Goal: Task Accomplishment & Management: Complete application form

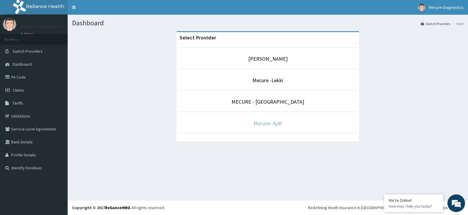
click at [275, 123] on link "Mecure- Ajah" at bounding box center [267, 123] width 29 height 7
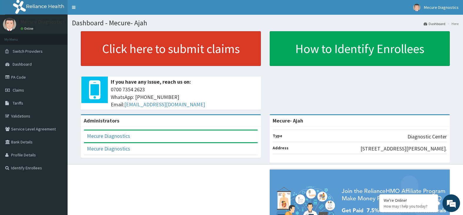
click at [207, 57] on link "Click here to submit claims" at bounding box center [171, 48] width 180 height 35
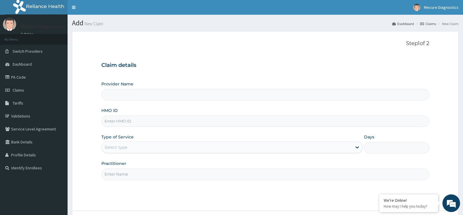
type input "Mecure- Ajah"
click at [160, 122] on input "HMO ID" at bounding box center [265, 120] width 328 height 11
type input "JEB/10010/A"
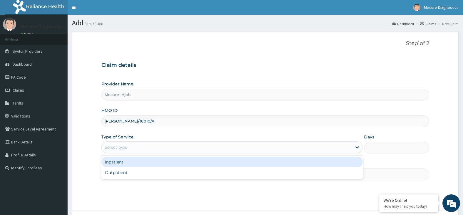
click at [176, 145] on div "Select type" at bounding box center [227, 146] width 250 height 9
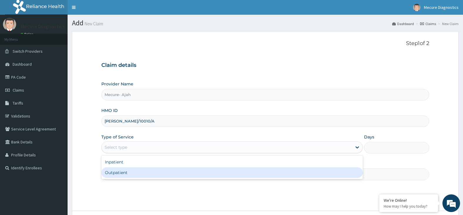
click at [175, 173] on div "Outpatient" at bounding box center [232, 172] width 262 height 11
type input "1"
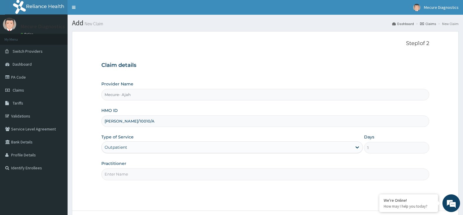
click at [175, 173] on input "Practitioner" at bounding box center [265, 173] width 328 height 11
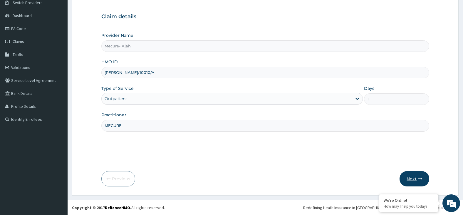
type input "MECURE"
click at [413, 175] on button "Next" at bounding box center [415, 178] width 30 height 15
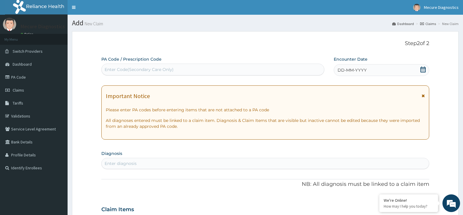
click at [163, 70] on div "Enter Code(Secondary Care Only)" at bounding box center [139, 69] width 69 height 6
type input "PA/D4842E"
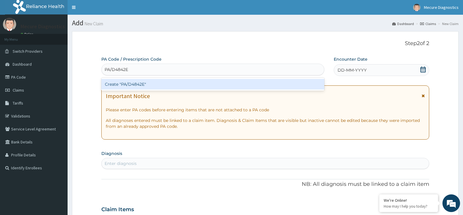
click at [205, 87] on div "Create "PA/D4842E"" at bounding box center [212, 84] width 223 height 11
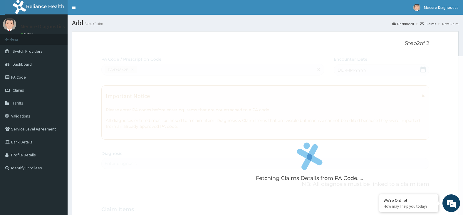
scroll to position [137, 0]
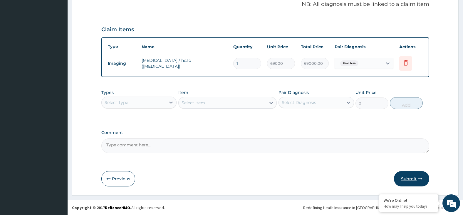
click at [408, 176] on button "Submit" at bounding box center [411, 178] width 35 height 15
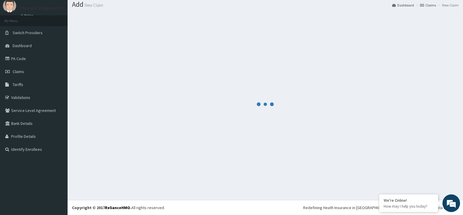
scroll to position [181, 0]
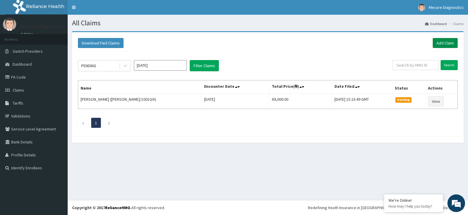
click at [443, 40] on link "Add Claim" at bounding box center [444, 43] width 25 height 10
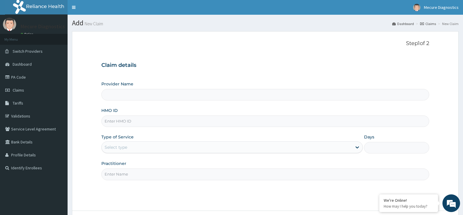
type input "Mecure- Ajah"
click at [163, 123] on input "HMO ID" at bounding box center [265, 120] width 328 height 11
type input "AKG/10022/A"
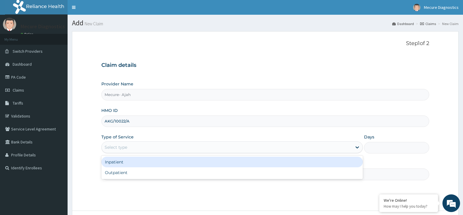
click at [194, 146] on div "Select type" at bounding box center [227, 146] width 250 height 9
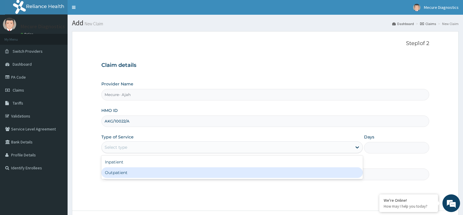
click at [178, 172] on div "Outpatient" at bounding box center [232, 172] width 262 height 11
type input "1"
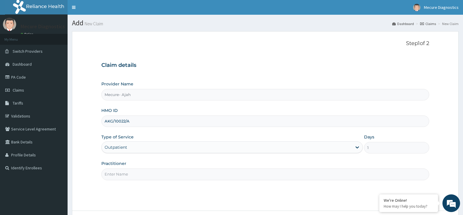
click at [178, 172] on input "Practitioner" at bounding box center [265, 173] width 328 height 11
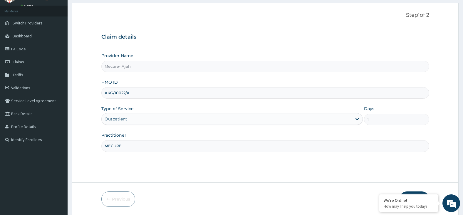
scroll to position [48, 0]
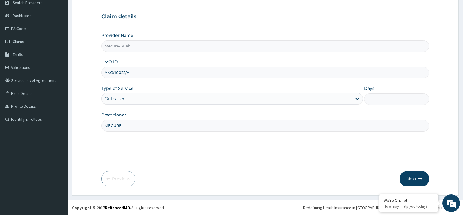
type input "MECURE"
click at [409, 178] on button "Next" at bounding box center [415, 178] width 30 height 15
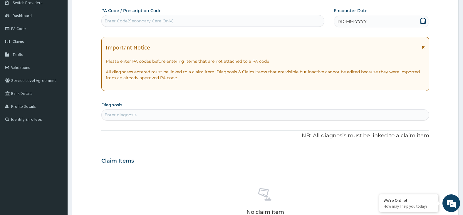
click at [210, 22] on div "Enter Code(Secondary Care Only)" at bounding box center [213, 20] width 222 height 9
type input "PA/E5416D"
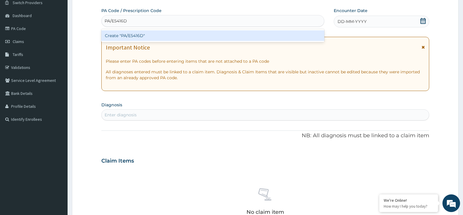
click at [200, 34] on div "Create "PA/E5416D"" at bounding box center [212, 35] width 223 height 11
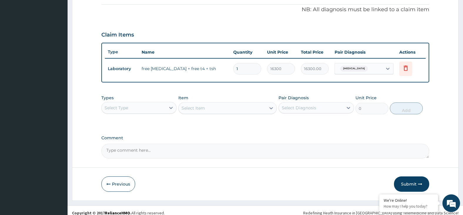
scroll to position [181, 0]
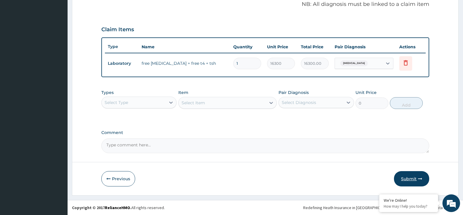
click at [416, 179] on button "Submit" at bounding box center [411, 178] width 35 height 15
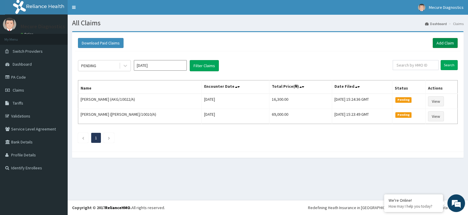
click at [442, 45] on link "Add Claim" at bounding box center [444, 43] width 25 height 10
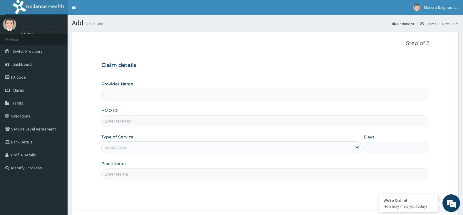
click at [128, 122] on input "HMO ID" at bounding box center [265, 120] width 328 height 11
type input "Mecure- Ajah"
type input "CTD/10002/A"
click at [140, 142] on div "Select type" at bounding box center [232, 147] width 262 height 12
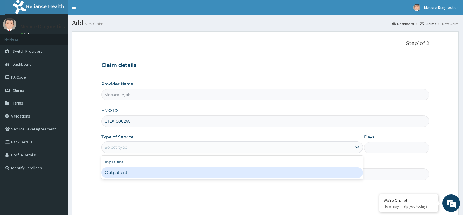
click at [142, 172] on div "Outpatient" at bounding box center [232, 172] width 262 height 11
type input "1"
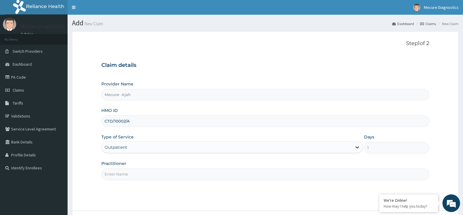
click at [143, 173] on input "Practitioner" at bounding box center [265, 173] width 328 height 11
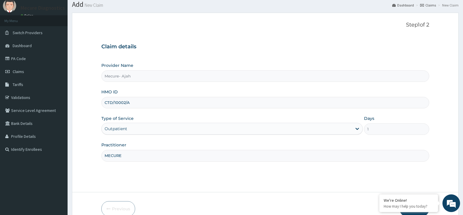
scroll to position [48, 0]
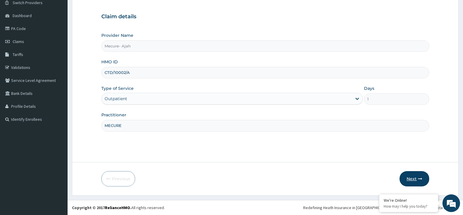
type input "MECURE"
click at [412, 180] on button "Next" at bounding box center [415, 178] width 30 height 15
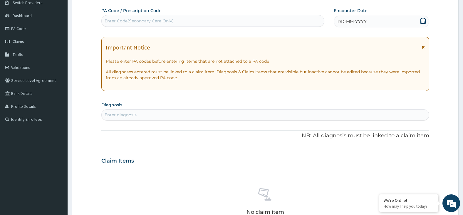
click at [189, 19] on div "Enter Code(Secondary Care Only)" at bounding box center [213, 20] width 222 height 9
type input "PA/82B196"
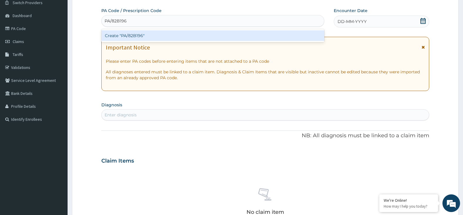
click at [188, 35] on div "Create "PA/82B196"" at bounding box center [212, 35] width 223 height 11
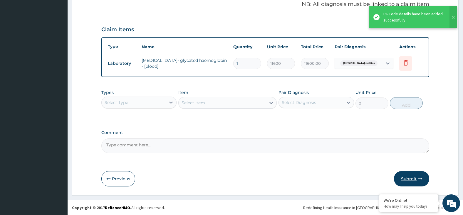
click at [420, 177] on icon "button" at bounding box center [420, 178] width 4 height 4
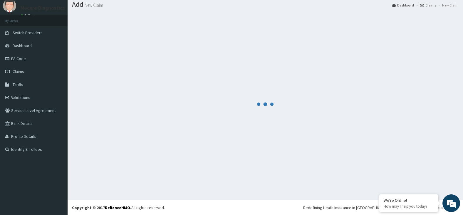
scroll to position [181, 0]
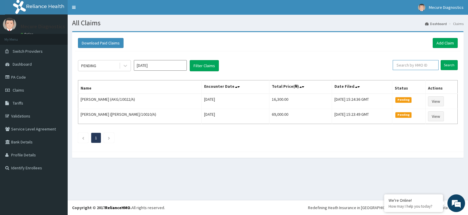
click at [421, 66] on input "text" at bounding box center [415, 65] width 46 height 10
type input "CTD/10002/A"
click at [451, 65] on input "Search" at bounding box center [448, 65] width 17 height 10
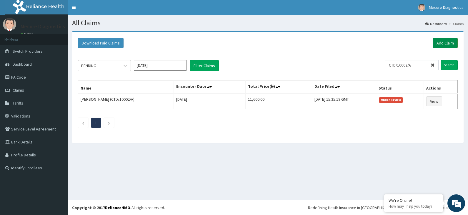
click at [448, 41] on link "Add Claim" at bounding box center [444, 43] width 25 height 10
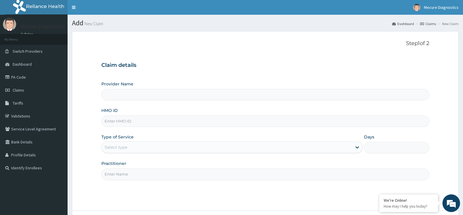
click at [133, 123] on input "HMO ID" at bounding box center [265, 120] width 328 height 11
type input "Mecure- Ajah"
type input "MRD/10001/A"
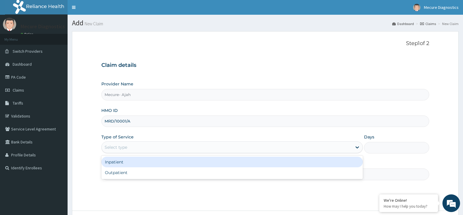
drag, startPoint x: 127, startPoint y: 147, endPoint x: 130, endPoint y: 155, distance: 7.9
click at [127, 148] on div "Select type" at bounding box center [116, 147] width 23 height 6
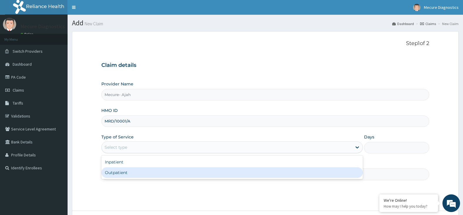
click at [137, 174] on div "Outpatient" at bounding box center [232, 172] width 262 height 11
type input "1"
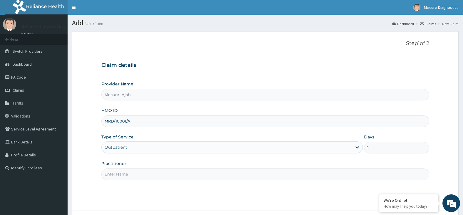
click at [139, 174] on input "Practitioner" at bounding box center [265, 173] width 328 height 11
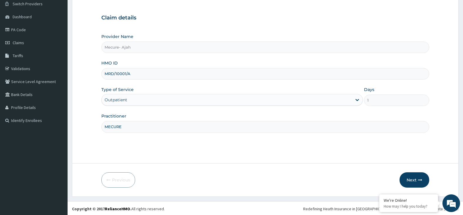
scroll to position [48, 0]
type input "MECURE"
click at [413, 177] on button "Next" at bounding box center [415, 178] width 30 height 15
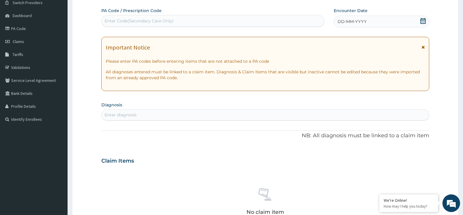
click at [190, 19] on div "Enter Code(Secondary Care Only)" at bounding box center [213, 20] width 222 height 9
type input "PA/D54068"
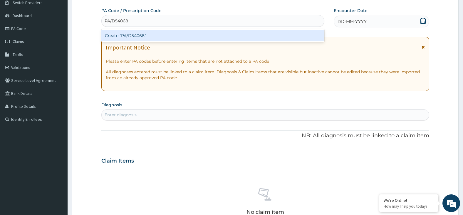
click at [160, 35] on div "Create "PA/D54068"" at bounding box center [212, 35] width 223 height 11
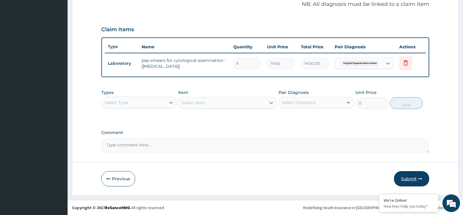
click at [412, 178] on button "Submit" at bounding box center [411, 178] width 35 height 15
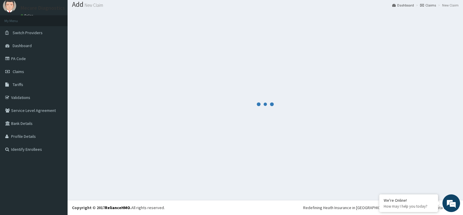
scroll to position [181, 0]
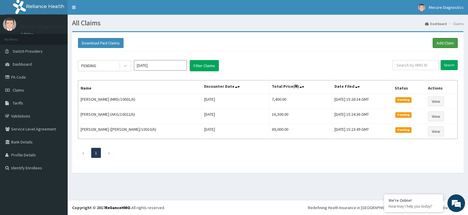
drag, startPoint x: 445, startPoint y: 40, endPoint x: 367, endPoint y: 61, distance: 80.5
click at [445, 41] on link "Add Claim" at bounding box center [444, 43] width 25 height 10
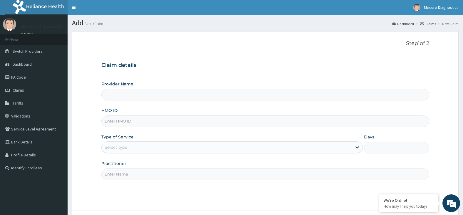
type input "Mecure- Ajah"
click at [155, 123] on input "HMO ID" at bounding box center [265, 120] width 328 height 11
type input "MRD/10001/A"
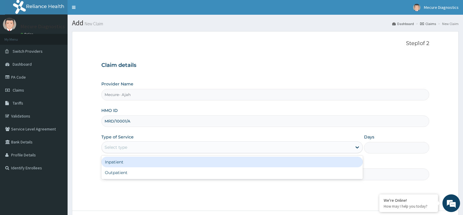
drag, startPoint x: 191, startPoint y: 142, endPoint x: 189, endPoint y: 165, distance: 23.6
click at [191, 146] on div "Select type" at bounding box center [232, 147] width 262 height 12
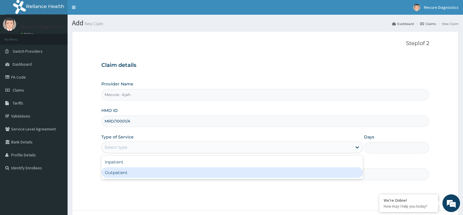
click at [189, 175] on div "Outpatient" at bounding box center [232, 172] width 262 height 11
type input "1"
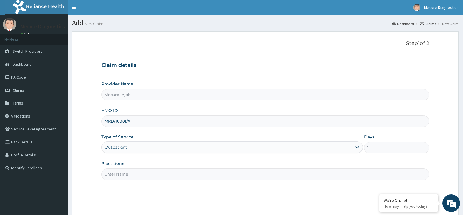
click at [189, 178] on input "Practitioner" at bounding box center [265, 173] width 328 height 11
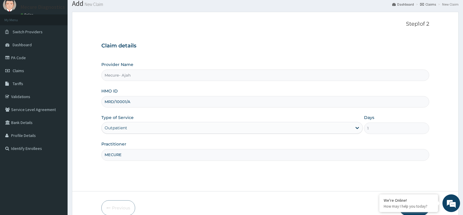
scroll to position [48, 0]
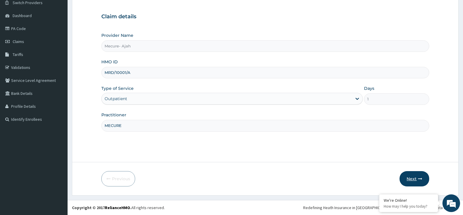
type input "MECURE"
click at [416, 180] on button "Next" at bounding box center [415, 178] width 30 height 15
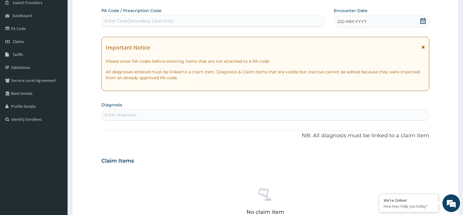
click at [244, 21] on div "Enter Code(Secondary Care Only)" at bounding box center [213, 20] width 222 height 9
type input "PA/FB7F1E"
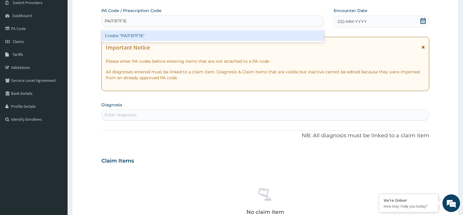
click at [212, 35] on div "Create "PA/FB7F1E"" at bounding box center [212, 35] width 223 height 11
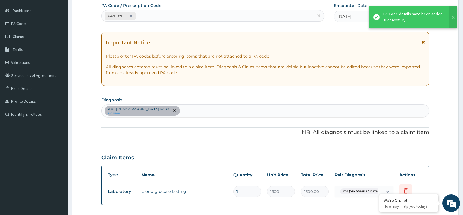
scroll to position [181, 0]
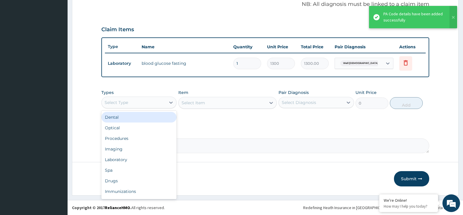
click at [155, 102] on div "Select Type" at bounding box center [134, 102] width 64 height 9
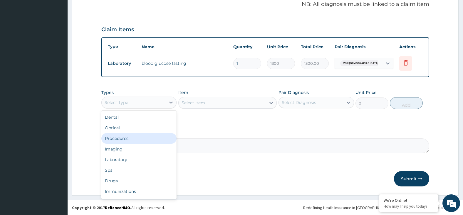
click at [158, 140] on div "Procedures" at bounding box center [139, 138] width 76 height 11
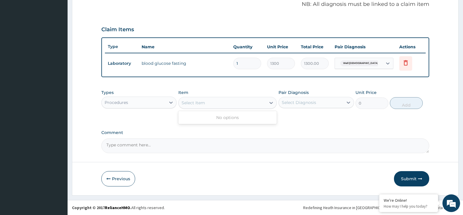
click at [217, 103] on div "Select Item" at bounding box center [222, 102] width 87 height 9
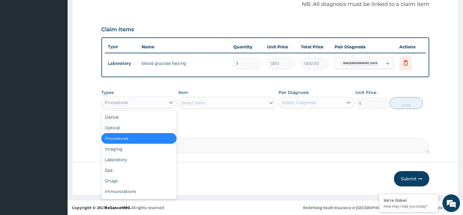
click at [155, 103] on div "Procedures" at bounding box center [134, 102] width 64 height 9
click at [146, 150] on div "Imaging" at bounding box center [139, 148] width 76 height 11
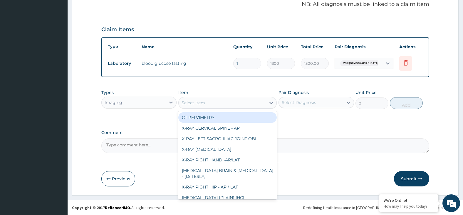
click at [218, 104] on div "Select Item" at bounding box center [222, 102] width 87 height 9
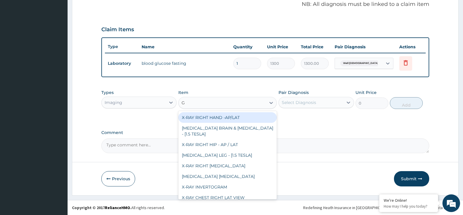
type input "GY"
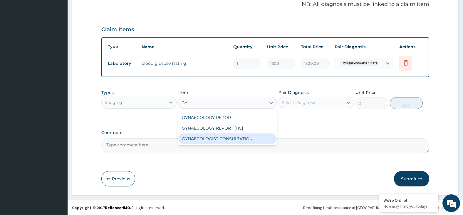
click at [234, 136] on div "GYNAECOLOGIST CONSULTATION" at bounding box center [227, 138] width 98 height 11
type input "9400"
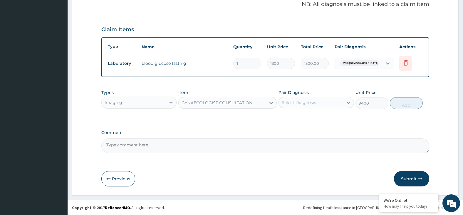
click at [300, 102] on div "Select Diagnosis" at bounding box center [299, 102] width 34 height 6
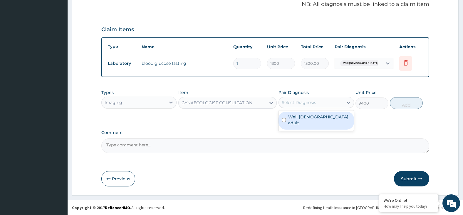
drag, startPoint x: 310, startPoint y: 118, endPoint x: 366, endPoint y: 112, distance: 56.4
click at [316, 118] on label "Well female adult" at bounding box center [319, 120] width 62 height 12
checkbox input "true"
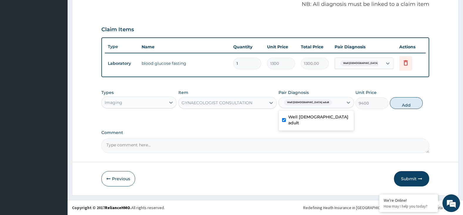
drag, startPoint x: 406, startPoint y: 100, endPoint x: 393, endPoint y: 103, distance: 13.8
click at [406, 100] on button "Add" at bounding box center [406, 103] width 33 height 12
type input "0"
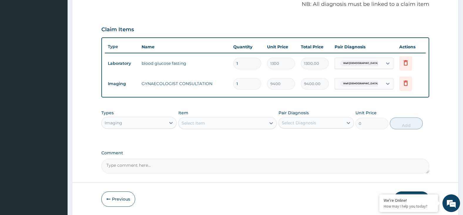
click at [238, 124] on div "Select Item" at bounding box center [222, 122] width 87 height 9
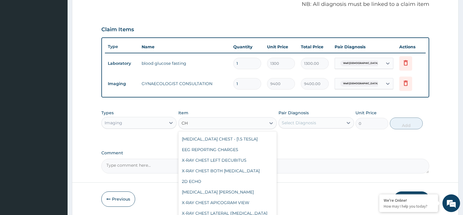
scroll to position [88, 0]
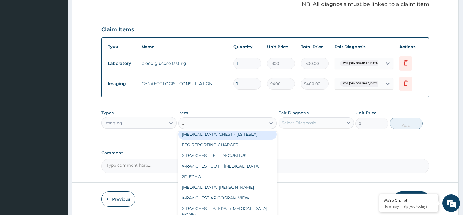
type input "C"
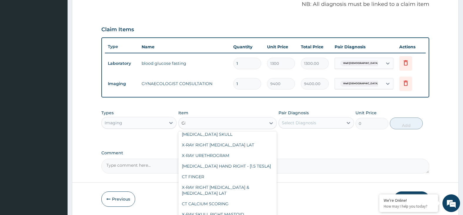
scroll to position [0, 0]
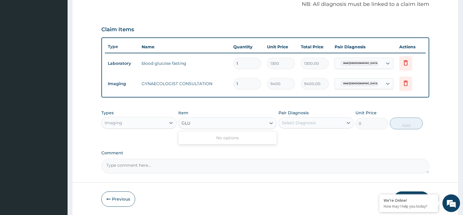
type input "GLU"
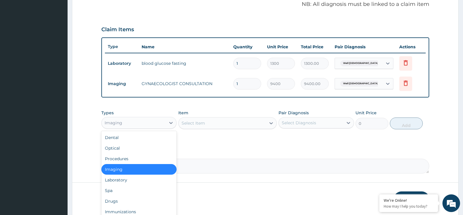
click at [128, 125] on div "Imaging" at bounding box center [134, 122] width 64 height 9
drag, startPoint x: 126, startPoint y: 176, endPoint x: 200, endPoint y: 160, distance: 76.1
click at [126, 176] on div "Laboratory" at bounding box center [139, 179] width 76 height 11
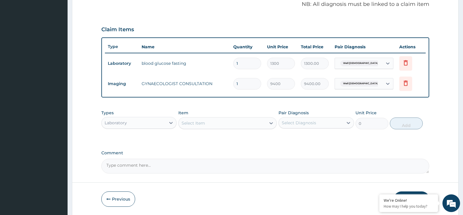
click at [209, 123] on div "Select Item" at bounding box center [222, 122] width 87 height 9
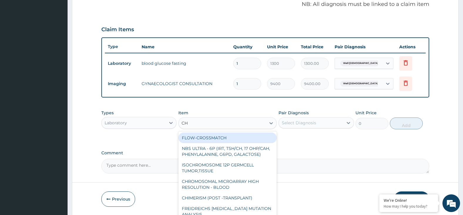
type input "CHO"
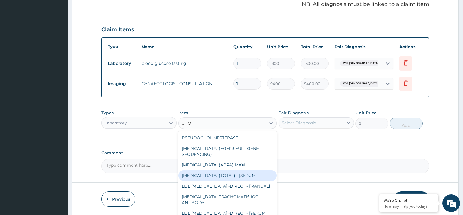
click at [221, 180] on div "CHOLESTEROL (TOTAL) - [SERUM]" at bounding box center [227, 175] width 98 height 11
type input "2400"
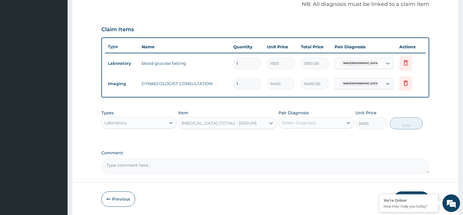
click at [313, 123] on div "Select Diagnosis" at bounding box center [299, 123] width 34 height 6
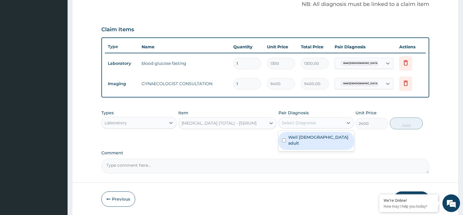
click at [328, 140] on div "Well female adult" at bounding box center [317, 141] width 76 height 18
checkbox input "true"
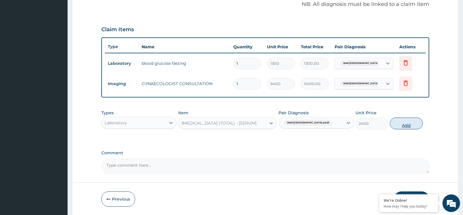
click at [408, 125] on button "Add" at bounding box center [406, 123] width 33 height 12
type input "0"
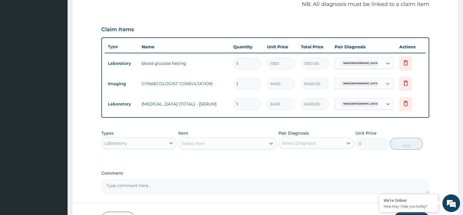
click at [243, 145] on div "Select Item" at bounding box center [222, 142] width 87 height 9
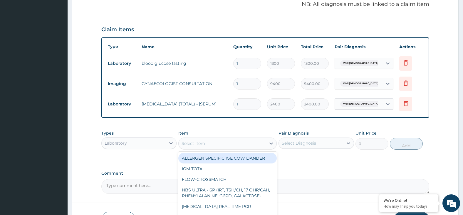
click at [243, 145] on div "Select Item" at bounding box center [222, 142] width 87 height 9
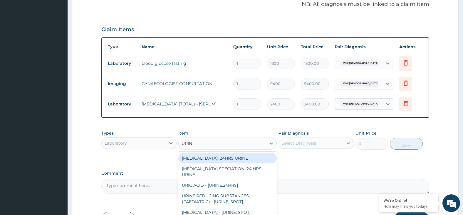
type input "URINE"
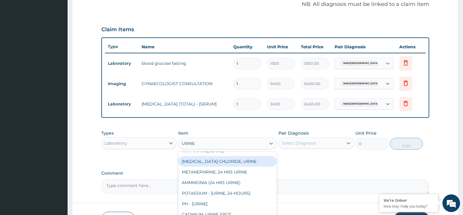
scroll to position [323, 0]
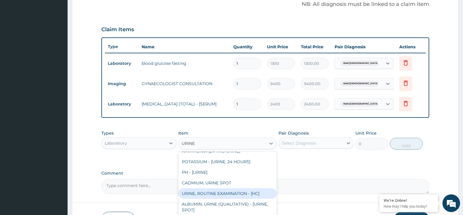
click at [260, 188] on div "URINE, ROUTINE EXAMINATION - [HC]" at bounding box center [227, 193] width 98 height 11
type input "2504"
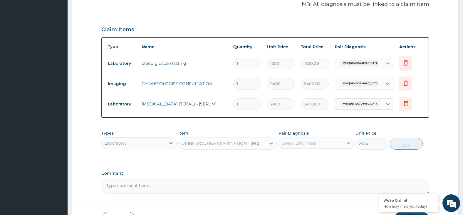
click at [311, 141] on div "Select Diagnosis" at bounding box center [299, 143] width 34 height 6
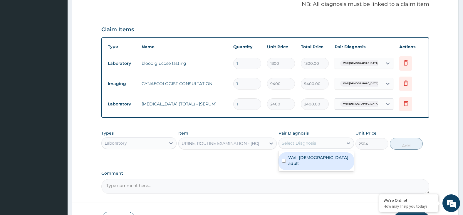
drag, startPoint x: 324, startPoint y: 153, endPoint x: 327, endPoint y: 154, distance: 3.1
click at [326, 154] on div "Well female adult" at bounding box center [317, 161] width 76 height 18
checkbox input "true"
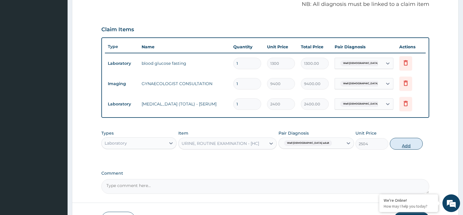
click at [410, 142] on button "Add" at bounding box center [406, 144] width 33 height 12
type input "0"
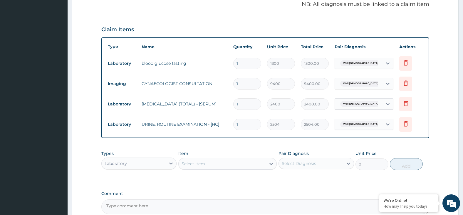
click at [211, 165] on div "Select Item" at bounding box center [222, 163] width 87 height 9
type input "CHES"
click at [154, 165] on div "Laboratory" at bounding box center [134, 162] width 64 height 9
drag, startPoint x: 151, startPoint y: 207, endPoint x: 183, endPoint y: 188, distance: 36.8
click at [151, 207] on div "Imaging" at bounding box center [139, 209] width 76 height 11
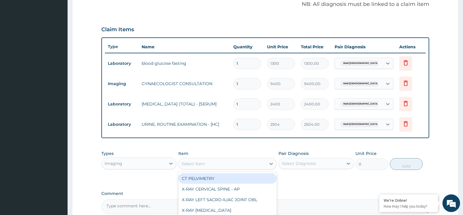
click at [215, 164] on div "Select Item" at bounding box center [222, 163] width 87 height 9
type input "CHES"
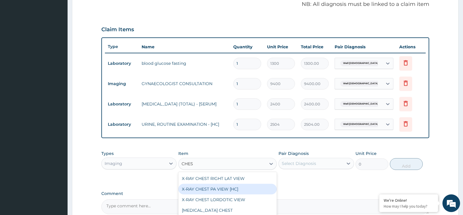
click at [224, 191] on div "X-RAY CHEST PA VIEW [HC]" at bounding box center [227, 188] width 98 height 11
type input "4375"
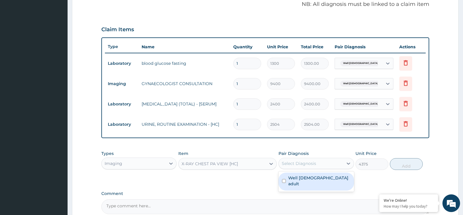
click at [321, 162] on div "Select Diagnosis" at bounding box center [311, 162] width 64 height 9
drag, startPoint x: 331, startPoint y: 181, endPoint x: 382, endPoint y: 175, distance: 51.9
click at [332, 181] on div "Well [DEMOGRAPHIC_DATA] adult" at bounding box center [317, 181] width 76 height 18
checkbox input "true"
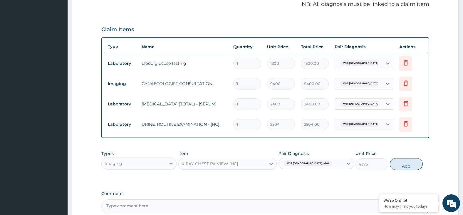
click at [413, 165] on button "Add" at bounding box center [406, 164] width 33 height 12
type input "0"
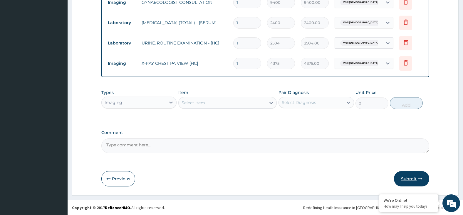
drag, startPoint x: 415, startPoint y: 175, endPoint x: 292, endPoint y: 89, distance: 149.9
click at [415, 175] on button "Submit" at bounding box center [411, 178] width 35 height 15
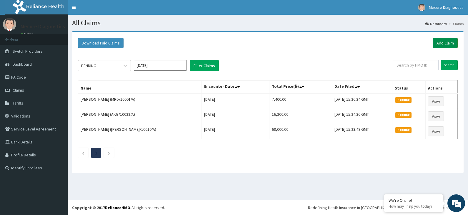
click at [442, 41] on link "Add Claim" at bounding box center [444, 43] width 25 height 10
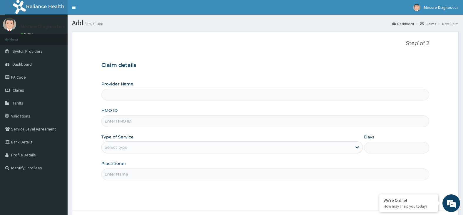
click at [129, 121] on input "HMO ID" at bounding box center [265, 120] width 328 height 11
type input "Mecure- Ajah"
type input "RPI/10001/B"
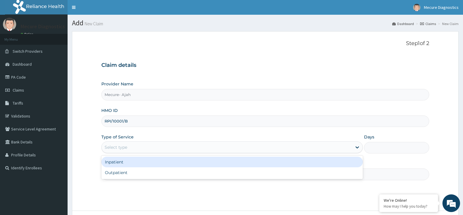
click at [143, 147] on div "Select type" at bounding box center [227, 146] width 250 height 9
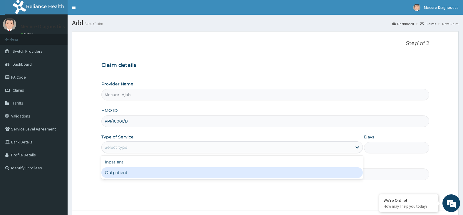
click at [147, 172] on div "Outpatient" at bounding box center [232, 172] width 262 height 11
type input "1"
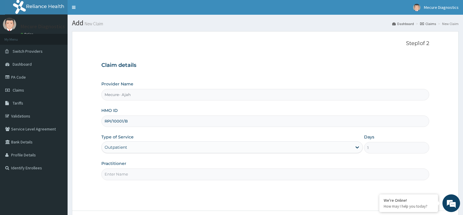
click at [147, 172] on input "Practitioner" at bounding box center [265, 173] width 328 height 11
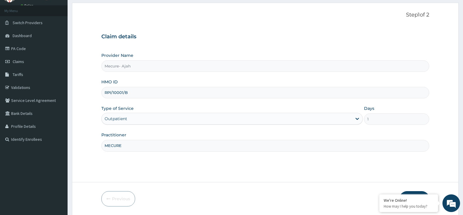
scroll to position [48, 0]
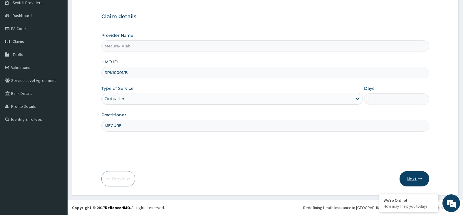
type input "MECURE"
click at [412, 177] on button "Next" at bounding box center [415, 178] width 30 height 15
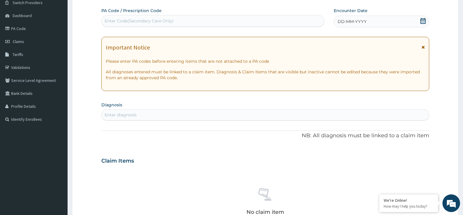
click at [234, 19] on div "Enter Code(Secondary Care Only)" at bounding box center [213, 20] width 222 height 9
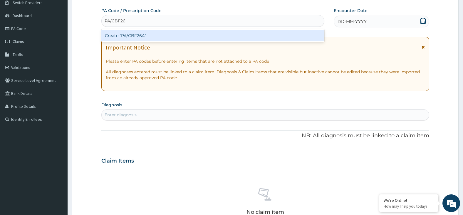
type input "PA/CBF264"
click at [252, 35] on div "Create "PA/CBF264"" at bounding box center [212, 35] width 223 height 11
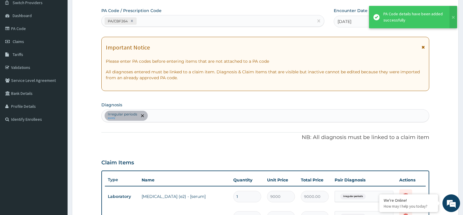
scroll to position [178, 0]
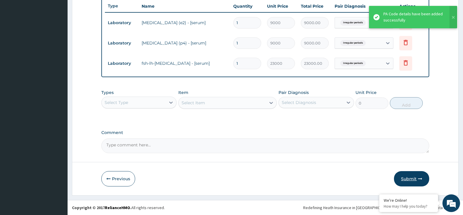
click at [417, 177] on button "Submit" at bounding box center [411, 178] width 35 height 15
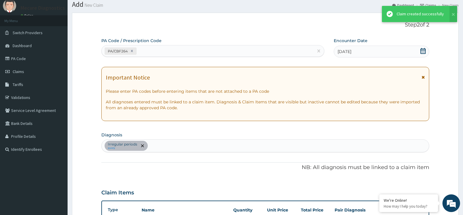
scroll to position [222, 0]
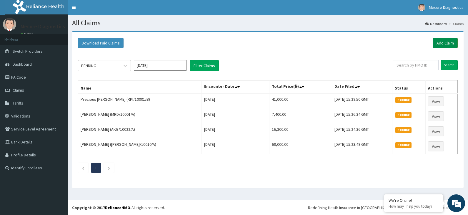
click at [449, 41] on link "Add Claim" at bounding box center [444, 43] width 25 height 10
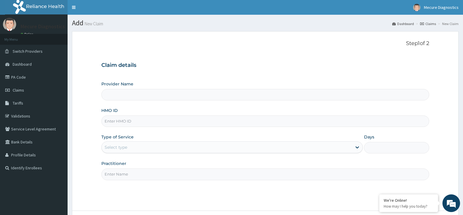
click at [144, 120] on input "HMO ID" at bounding box center [265, 120] width 328 height 11
type input "Mecure- Ajah"
type input "DWS/10032/A"
click at [243, 144] on div "Select type" at bounding box center [227, 146] width 250 height 9
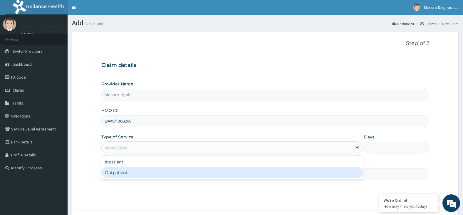
click at [237, 175] on div "Outpatient" at bounding box center [232, 172] width 262 height 11
type input "1"
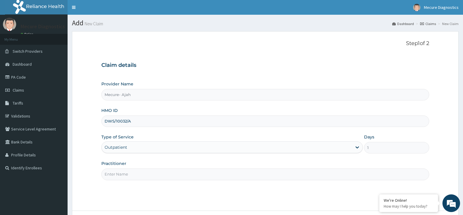
click at [236, 178] on input "Practitioner" at bounding box center [265, 173] width 328 height 11
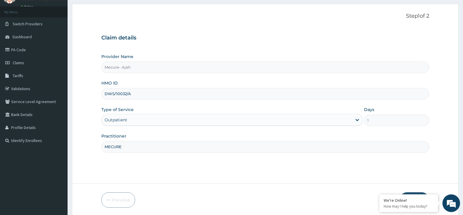
scroll to position [48, 0]
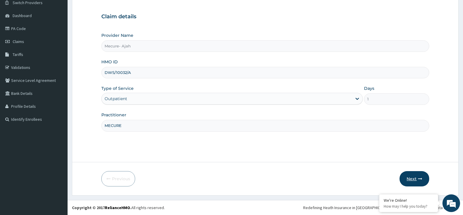
type input "MECURE"
click at [411, 181] on button "Next" at bounding box center [415, 178] width 30 height 15
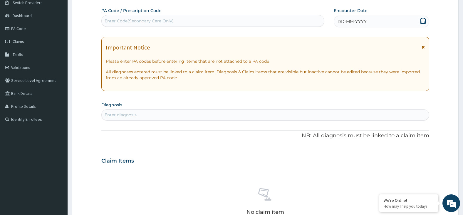
click at [227, 21] on div "Enter Code(Secondary Care Only)" at bounding box center [213, 20] width 222 height 9
type input "PA/3DB250"
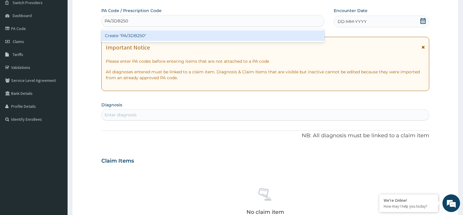
click at [222, 34] on div "Create "PA/3DB250"" at bounding box center [212, 35] width 223 height 11
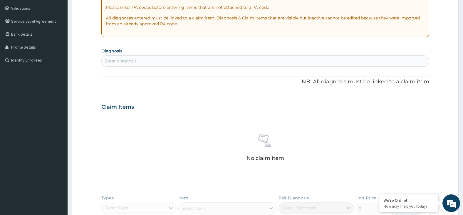
scroll to position [213, 0]
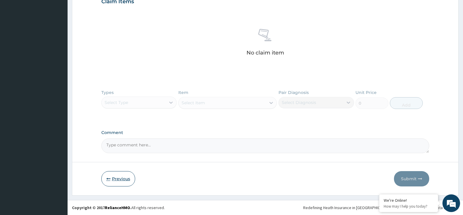
click at [118, 180] on button "Previous" at bounding box center [118, 178] width 34 height 15
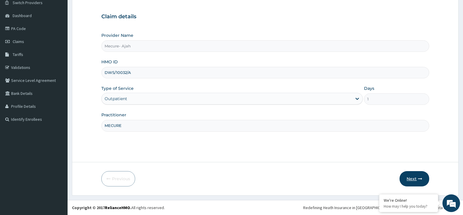
click at [414, 179] on button "Next" at bounding box center [415, 178] width 30 height 15
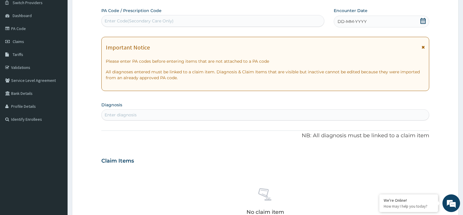
click at [207, 24] on div "Enter Code(Secondary Care Only)" at bounding box center [213, 20] width 222 height 9
type input "PA/3DB250"
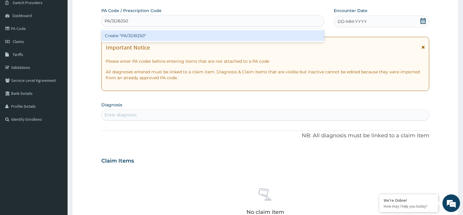
click at [172, 37] on div "Create "PA/3DB250"" at bounding box center [212, 35] width 223 height 11
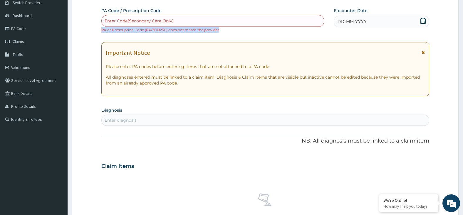
drag, startPoint x: 102, startPoint y: 29, endPoint x: 224, endPoint y: 28, distance: 121.9
click at [224, 28] on div "Enter Code(Secondary Care Only) PA or Prescription Code (PA/3DB250) does not ma…" at bounding box center [212, 24] width 223 height 18
copy small "PA or Prescription Code (PA/3DB250) does not match the provider"
click at [18, 27] on link "PA Code" at bounding box center [34, 28] width 68 height 13
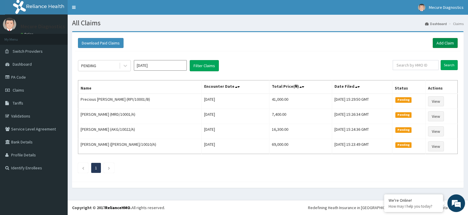
click at [444, 42] on link "Add Claim" at bounding box center [444, 43] width 25 height 10
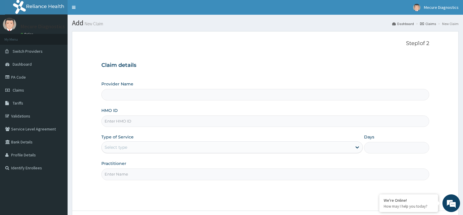
type input "Mecure- Ajah"
click at [157, 123] on input "HMO ID" at bounding box center [265, 120] width 328 height 11
type input "RPI/10001/B"
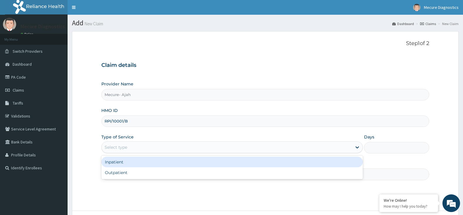
click at [159, 148] on div "Select type" at bounding box center [227, 146] width 250 height 9
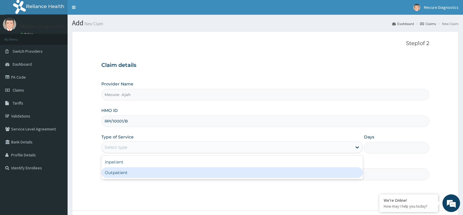
click at [151, 173] on div "Outpatient" at bounding box center [232, 172] width 262 height 11
type input "1"
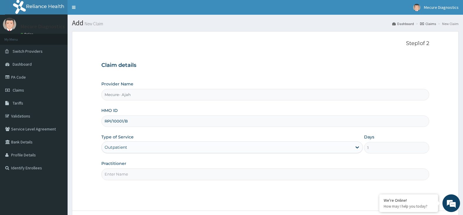
click at [151, 173] on input "Practitioner" at bounding box center [265, 173] width 328 height 11
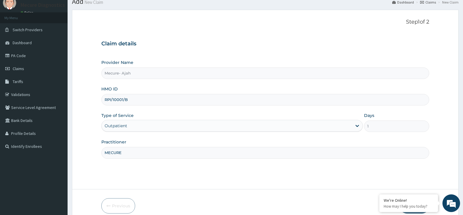
scroll to position [48, 0]
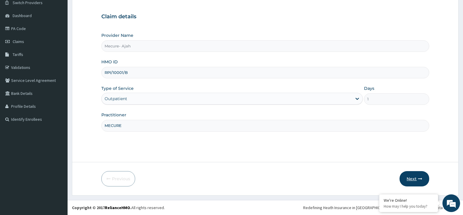
type input "MECURE"
click at [412, 179] on button "Next" at bounding box center [415, 178] width 30 height 15
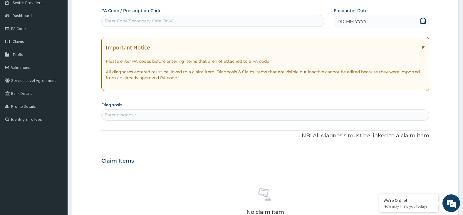
click at [171, 21] on div "Enter Code(Secondary Care Only)" at bounding box center [139, 21] width 69 height 6
type input "PA/47EA1D"
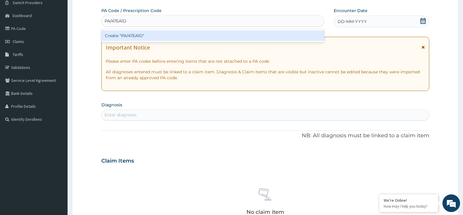
click at [180, 34] on div "Create "PA/47EA1D"" at bounding box center [212, 35] width 223 height 11
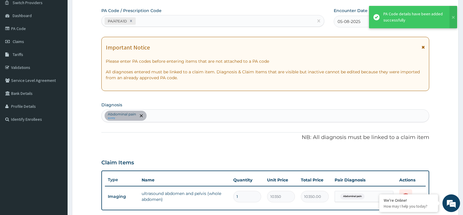
scroll to position [181, 0]
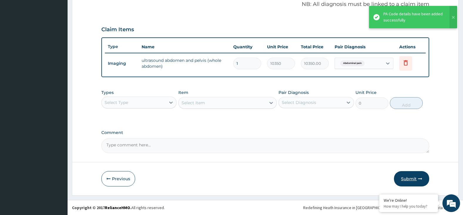
click at [415, 177] on button "Submit" at bounding box center [411, 178] width 35 height 15
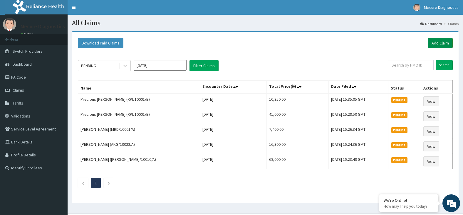
click at [442, 42] on link "Add Claim" at bounding box center [440, 43] width 25 height 10
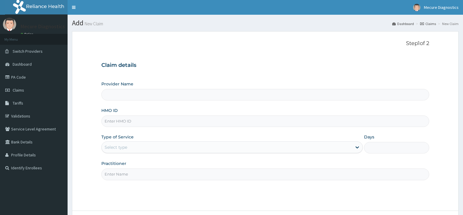
click at [120, 123] on input "HMO ID" at bounding box center [265, 120] width 328 height 11
type input "Mecure- Ajah"
type input "KWL/10040/A"
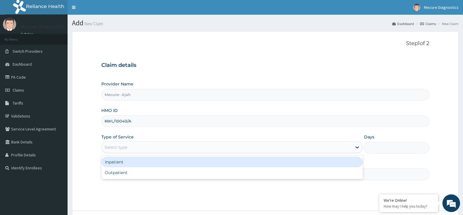
click at [145, 149] on div "Select type" at bounding box center [227, 146] width 250 height 9
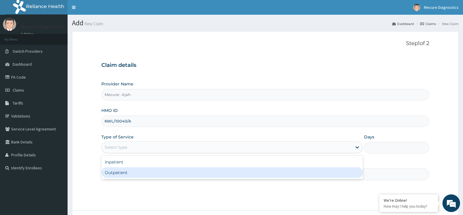
click at [149, 172] on div "Outpatient" at bounding box center [232, 172] width 262 height 11
type input "1"
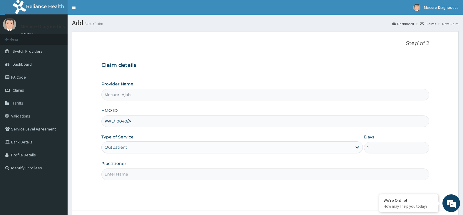
click at [149, 172] on input "Practitioner" at bounding box center [265, 173] width 328 height 11
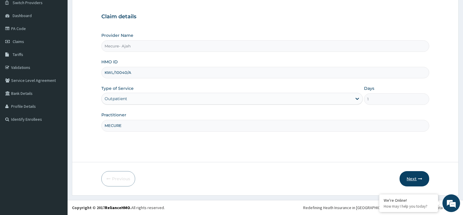
type input "MECURE"
click at [412, 180] on button "Next" at bounding box center [415, 178] width 30 height 15
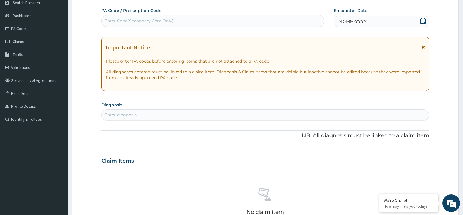
click at [194, 16] on div "Enter Code(Secondary Care Only)" at bounding box center [212, 21] width 223 height 12
type input "PA/F5AD48"
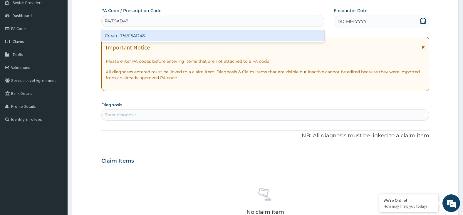
click at [211, 36] on div "Create "PA/F5AD48"" at bounding box center [212, 35] width 223 height 11
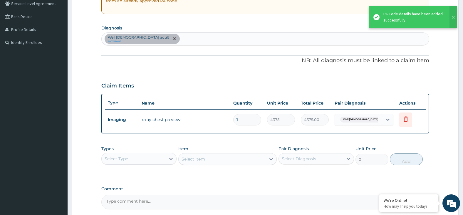
scroll to position [181, 0]
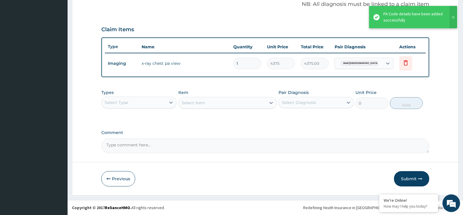
click at [144, 105] on div "Select Type" at bounding box center [134, 102] width 64 height 9
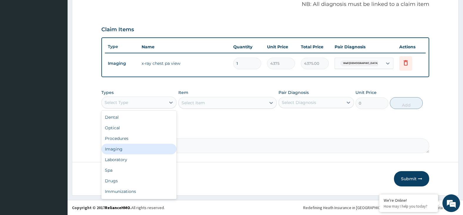
click at [158, 143] on div "Imaging" at bounding box center [139, 148] width 76 height 11
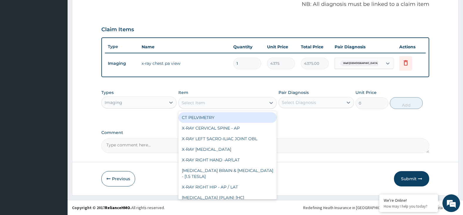
click at [207, 103] on div "Select Item" at bounding box center [222, 102] width 87 height 9
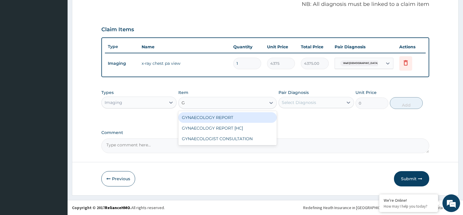
type input "GY"
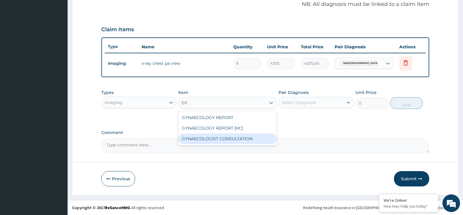
drag, startPoint x: 228, startPoint y: 139, endPoint x: 295, endPoint y: 121, distance: 69.7
click at [228, 139] on div "GYNAECOLOGIST CONSULTATION" at bounding box center [227, 138] width 98 height 11
type input "9400"
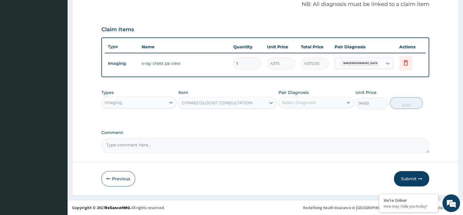
click at [308, 105] on div "Select Diagnosis" at bounding box center [299, 102] width 34 height 6
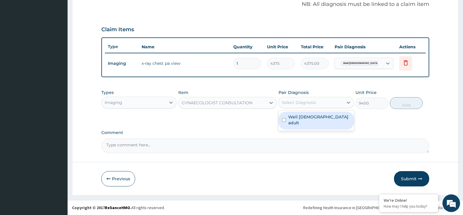
drag, startPoint x: 319, startPoint y: 117, endPoint x: 335, endPoint y: 119, distance: 16.0
click at [321, 119] on label "Well female adult" at bounding box center [319, 120] width 62 height 12
checkbox input "true"
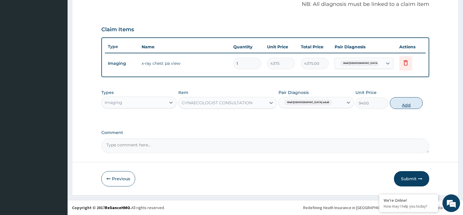
click at [403, 105] on button "Add" at bounding box center [406, 103] width 33 height 12
type input "0"
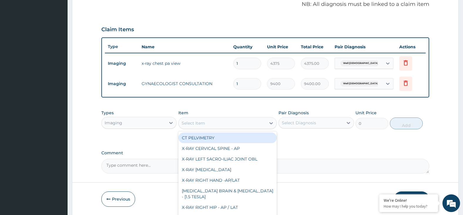
click at [200, 123] on div "Select Item" at bounding box center [194, 123] width 24 height 6
type input "V"
type input "CH"
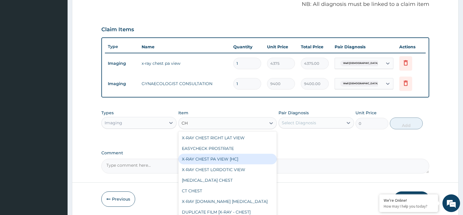
drag, startPoint x: 226, startPoint y: 158, endPoint x: 234, endPoint y: 156, distance: 8.1
click at [227, 158] on div "X-RAY CHEST PA VIEW [HC]" at bounding box center [227, 158] width 98 height 11
type input "4375"
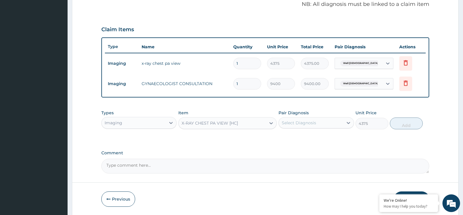
click at [310, 123] on div "Select Diagnosis" at bounding box center [299, 123] width 34 height 6
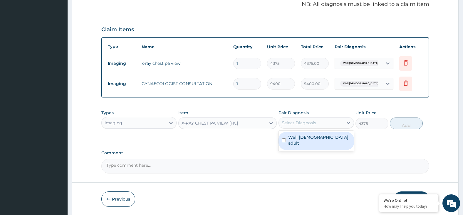
drag, startPoint x: 322, startPoint y: 143, endPoint x: 336, endPoint y: 138, distance: 14.8
click at [323, 143] on div "Well female adult" at bounding box center [317, 141] width 76 height 18
checkbox input "true"
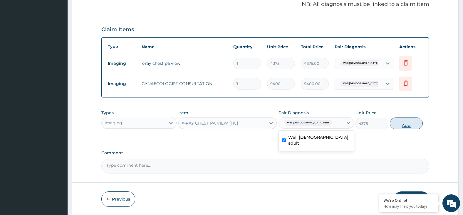
click at [407, 125] on button "Add" at bounding box center [406, 123] width 33 height 12
type input "0"
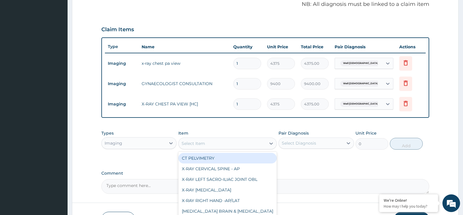
click at [231, 141] on div "Select Item" at bounding box center [222, 142] width 87 height 9
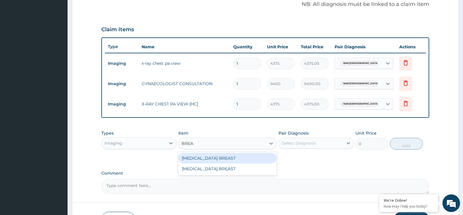
type input "BREAS"
click at [240, 156] on div "SONOGRAPHY BREAST" at bounding box center [227, 158] width 98 height 11
type input "17500"
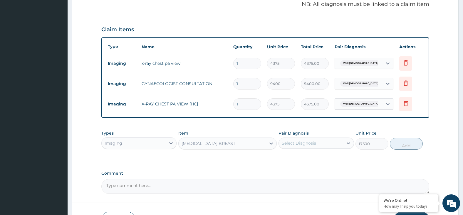
click at [306, 144] on div "Select Diagnosis" at bounding box center [299, 143] width 34 height 6
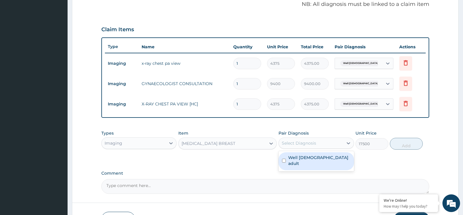
drag, startPoint x: 321, startPoint y: 158, endPoint x: 330, endPoint y: 157, distance: 8.9
click at [322, 158] on label "Well female adult" at bounding box center [319, 160] width 62 height 12
checkbox input "true"
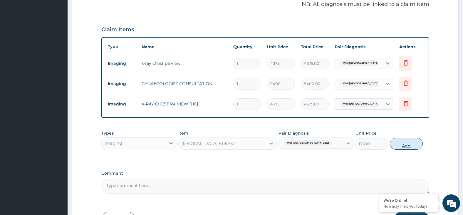
click at [407, 144] on button "Add" at bounding box center [406, 144] width 33 height 12
type input "0"
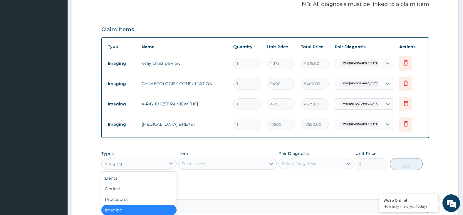
click at [134, 159] on div "Imaging" at bounding box center [134, 162] width 64 height 9
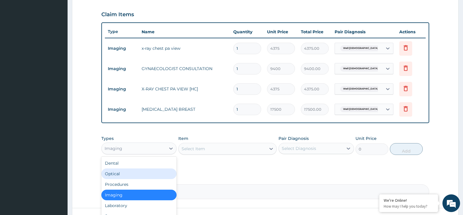
scroll to position [211, 0]
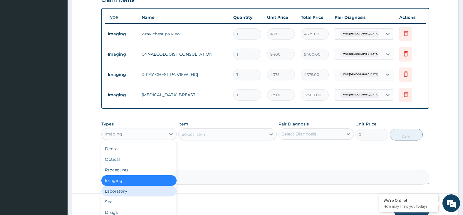
click at [145, 193] on div "Laboratory" at bounding box center [139, 190] width 76 height 11
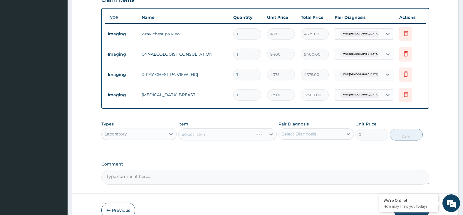
click at [199, 135] on div "Select Item" at bounding box center [227, 134] width 98 height 12
click at [212, 137] on div "Select Item" at bounding box center [227, 134] width 98 height 12
click at [405, 74] on icon at bounding box center [405, 73] width 7 height 7
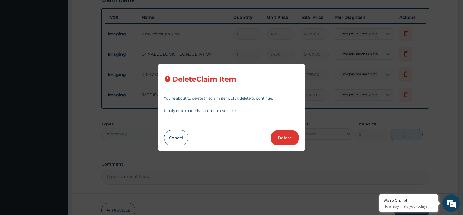
click at [290, 136] on button "Delete" at bounding box center [285, 137] width 29 height 15
type input "17500"
type input "17500.00"
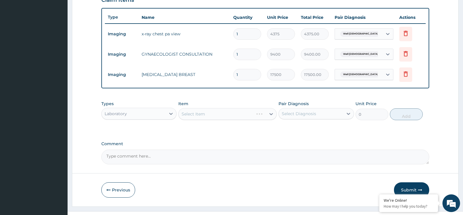
click at [205, 115] on div "Select Item" at bounding box center [227, 114] width 98 height 12
click at [252, 113] on div "Select Item" at bounding box center [227, 114] width 98 height 12
drag, startPoint x: 210, startPoint y: 115, endPoint x: 207, endPoint y: 103, distance: 12.3
click at [211, 115] on div "Select Item" at bounding box center [222, 113] width 87 height 9
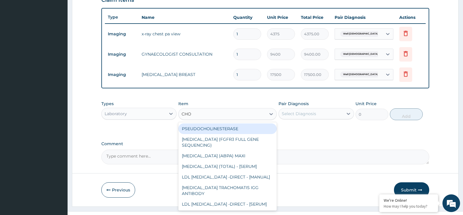
type input "CHOL"
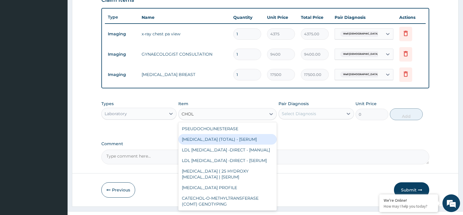
click at [228, 136] on div "CHOLESTEROL (TOTAL) - [SERUM]" at bounding box center [227, 139] width 98 height 11
type input "2400"
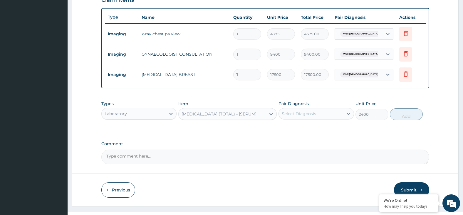
click at [309, 112] on div "Select Diagnosis" at bounding box center [299, 113] width 34 height 6
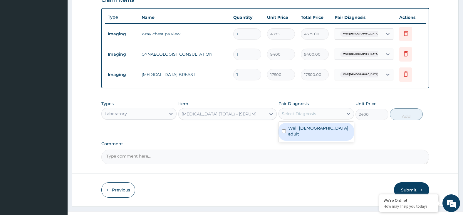
click at [321, 129] on label "Well female adult" at bounding box center [319, 131] width 62 height 12
checkbox input "true"
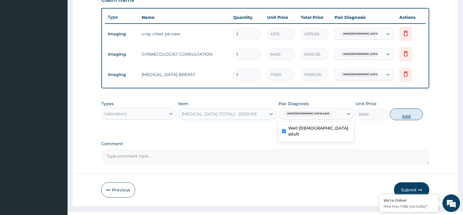
click at [409, 115] on button "Add" at bounding box center [406, 114] width 33 height 12
type input "0"
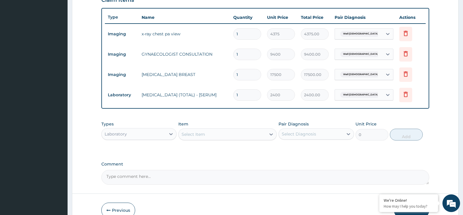
click at [246, 131] on div "Select Item" at bounding box center [222, 133] width 87 height 9
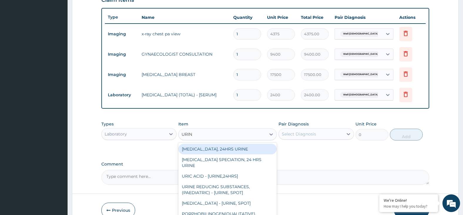
type input "URINE"
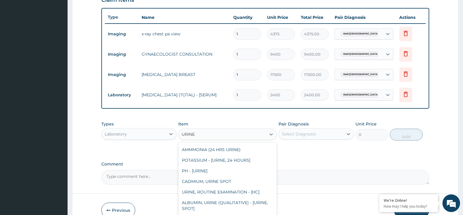
scroll to position [323, 0]
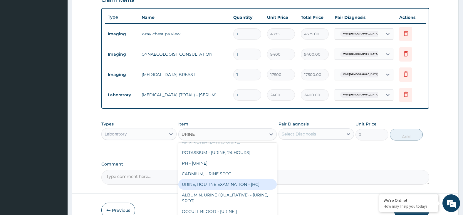
click at [251, 179] on div "URINE, ROUTINE EXAMINATION - [HC]" at bounding box center [227, 184] width 98 height 11
type input "2504"
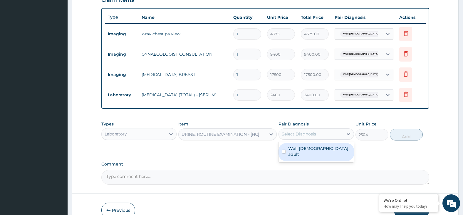
click at [315, 133] on div "Select Diagnosis" at bounding box center [299, 134] width 34 height 6
drag, startPoint x: 325, startPoint y: 150, endPoint x: 378, endPoint y: 142, distance: 54.0
click at [326, 150] on div "Well female adult" at bounding box center [317, 152] width 76 height 18
checkbox input "true"
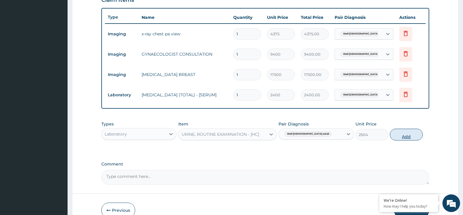
click at [406, 137] on button "Add" at bounding box center [406, 134] width 33 height 12
type input "0"
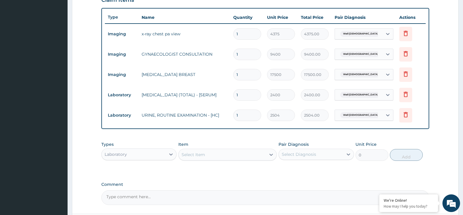
click at [239, 157] on div "Select Item" at bounding box center [222, 154] width 87 height 9
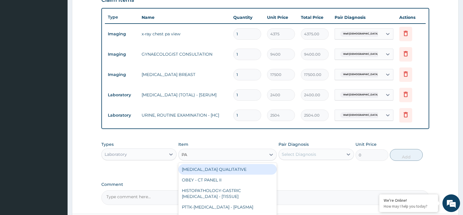
type input "PAP"
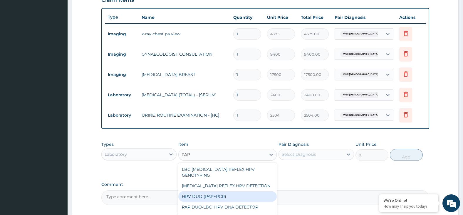
scroll to position [66, 0]
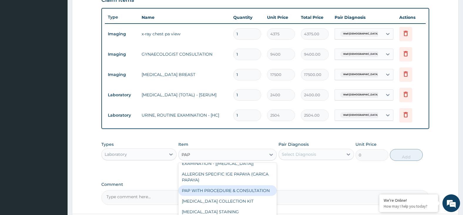
click at [249, 191] on div "PAP WITH PROCEDURE & CONSULTATION" at bounding box center [227, 190] width 98 height 11
type input "13704"
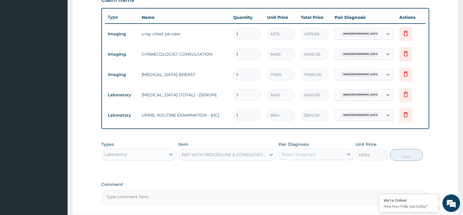
click at [313, 154] on div "Select Diagnosis" at bounding box center [299, 154] width 34 height 6
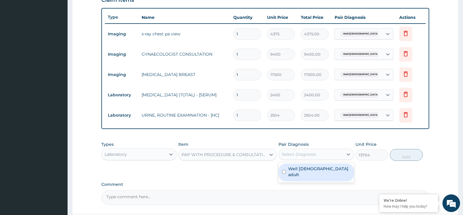
click at [324, 171] on div "Well [DEMOGRAPHIC_DATA] adult" at bounding box center [317, 172] width 76 height 18
checkbox input "true"
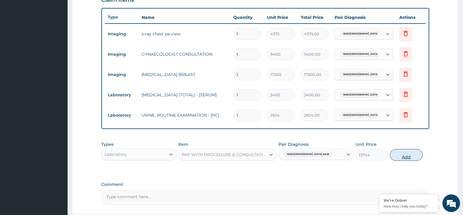
click at [418, 153] on button "Add" at bounding box center [406, 155] width 33 height 12
type input "0"
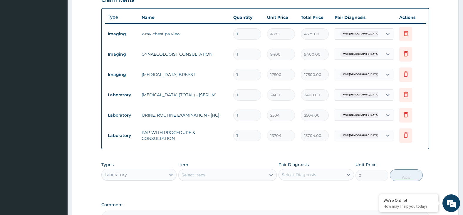
click at [215, 172] on div "Select Item" at bounding box center [222, 174] width 87 height 9
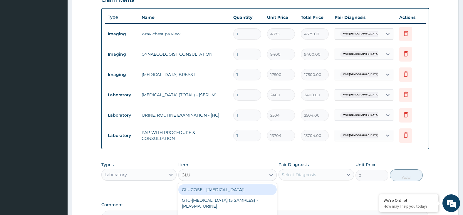
type input "GLUC"
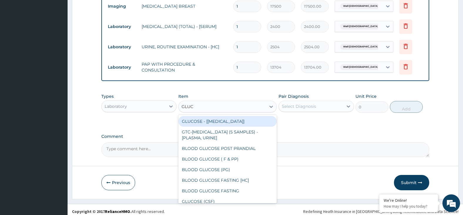
scroll to position [283, 0]
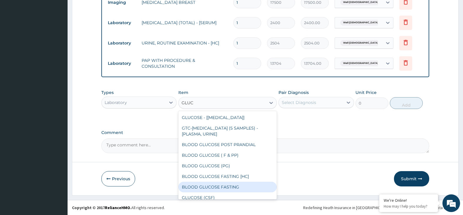
drag, startPoint x: 233, startPoint y: 187, endPoint x: 239, endPoint y: 181, distance: 8.7
click at [233, 187] on div "BLOOD GLUCOSE FASTING" at bounding box center [227, 186] width 98 height 11
type input "1304"
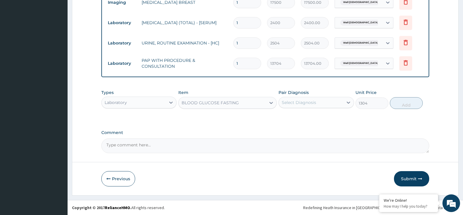
click at [311, 103] on div "Select Diagnosis" at bounding box center [299, 102] width 34 height 6
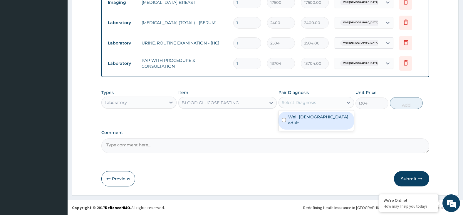
click at [316, 114] on label "Well female adult" at bounding box center [319, 120] width 62 height 12
checkbox input "true"
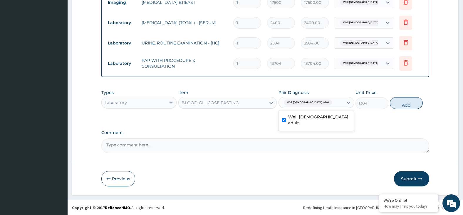
click at [406, 105] on button "Add" at bounding box center [406, 103] width 33 height 12
type input "0"
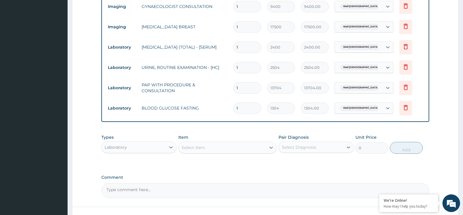
scroll to position [303, 0]
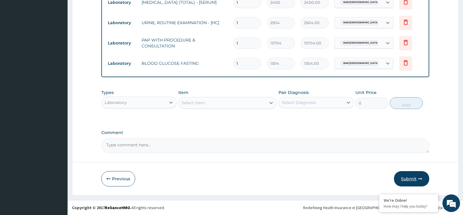
click at [406, 178] on button "Submit" at bounding box center [411, 178] width 35 height 15
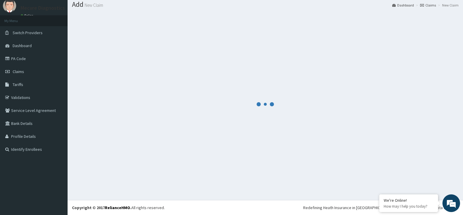
scroll to position [19, 0]
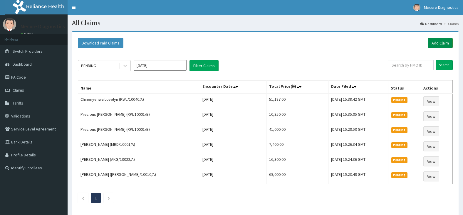
click at [446, 41] on link "Add Claim" at bounding box center [440, 43] width 25 height 10
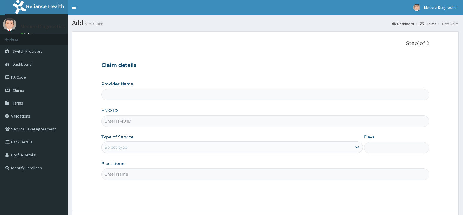
click at [145, 125] on input "HMO ID" at bounding box center [265, 120] width 328 height 11
type input "Mecure- Ajah"
type input "PMH/10306/C"
click at [156, 149] on div "Select type" at bounding box center [227, 146] width 250 height 9
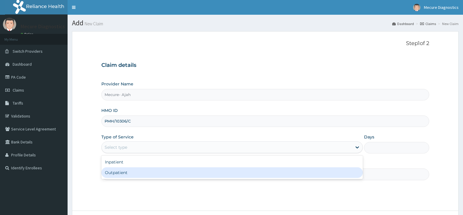
click at [153, 172] on div "Outpatient" at bounding box center [232, 172] width 262 height 11
type input "1"
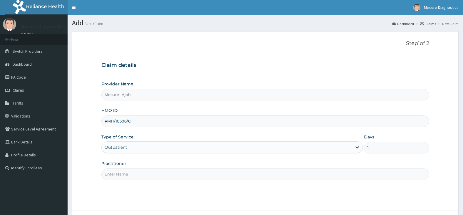
click at [153, 172] on input "Practitioner" at bounding box center [265, 173] width 328 height 11
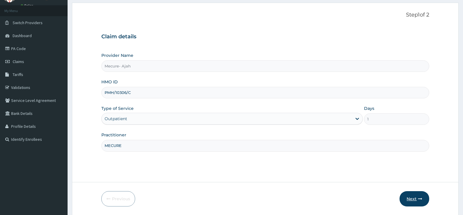
scroll to position [48, 0]
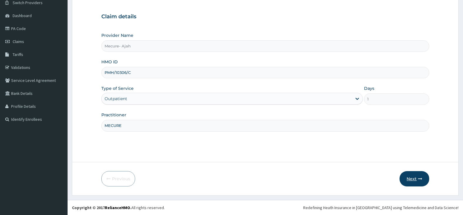
type input "MECURE"
click at [413, 179] on button "Next" at bounding box center [415, 178] width 30 height 15
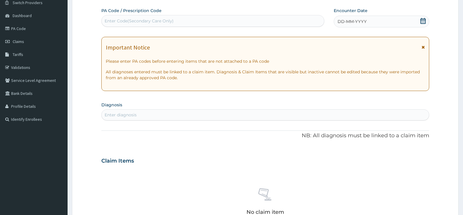
click at [205, 24] on div "Enter Code(Secondary Care Only)" at bounding box center [213, 20] width 222 height 9
type input "PA/79408A"
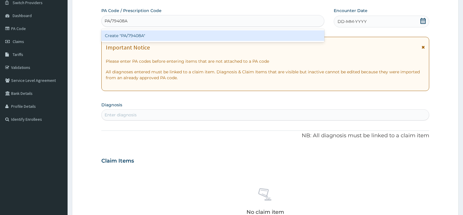
click at [205, 32] on div "Create "PA/79408A"" at bounding box center [212, 35] width 223 height 11
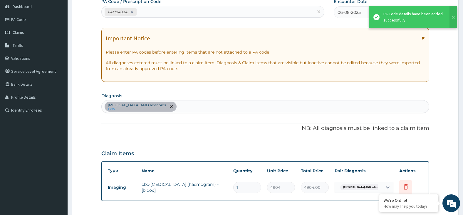
scroll to position [166, 0]
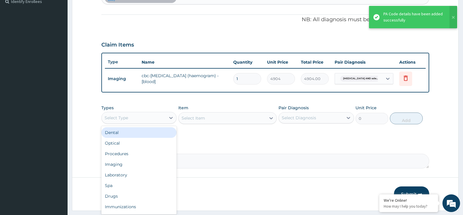
click at [160, 118] on div "Select Type" at bounding box center [134, 117] width 64 height 9
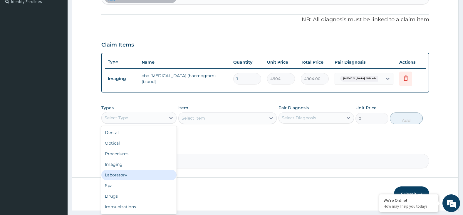
drag, startPoint x: 152, startPoint y: 174, endPoint x: 170, endPoint y: 164, distance: 20.9
click at [152, 174] on div "Laboratory" at bounding box center [139, 174] width 76 height 11
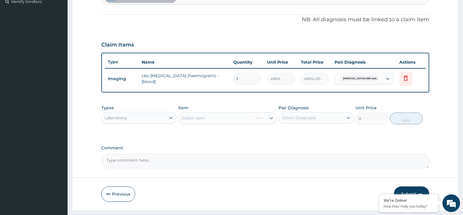
scroll to position [0, 0]
click at [249, 119] on div "Select Item" at bounding box center [227, 118] width 98 height 12
click at [253, 120] on div "Select Item" at bounding box center [227, 118] width 98 height 12
click at [242, 115] on div "Select Item" at bounding box center [222, 117] width 87 height 9
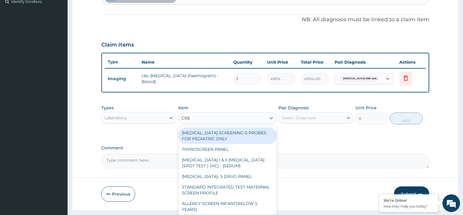
type input "CREA"
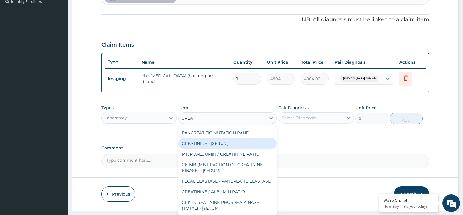
click at [254, 142] on div "CREATININE - [SERUM]" at bounding box center [227, 143] width 98 height 11
type input "2800"
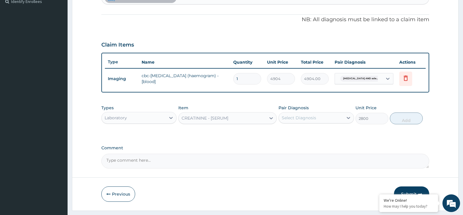
click at [307, 116] on div "Select Diagnosis" at bounding box center [299, 118] width 34 height 6
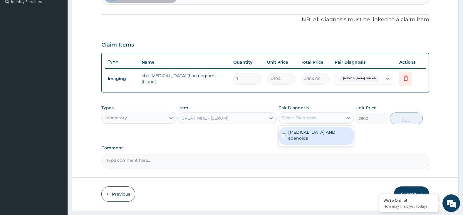
drag, startPoint x: 324, startPoint y: 131, endPoint x: 381, endPoint y: 130, distance: 57.9
click at [331, 132] on label "Hypertrophy of tonsils AND adenoids" at bounding box center [319, 135] width 62 height 12
checkbox input "true"
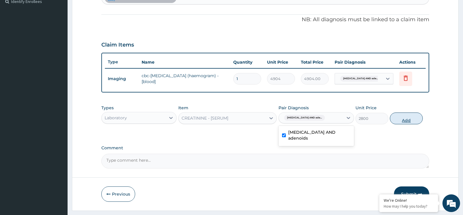
click at [407, 121] on button "Add" at bounding box center [406, 118] width 33 height 12
type input "0"
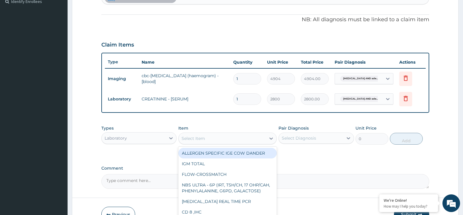
click at [251, 139] on div "Select Item" at bounding box center [222, 137] width 87 height 9
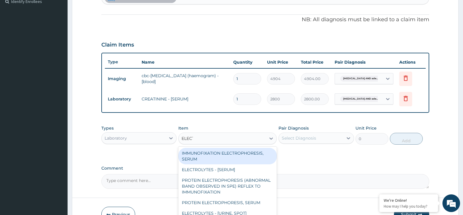
type input "ELECTR"
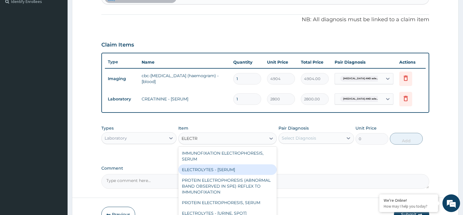
drag, startPoint x: 221, startPoint y: 167, endPoint x: 252, endPoint y: 161, distance: 32.3
click at [221, 167] on div "ELECTROLYTES - [SERUM]" at bounding box center [227, 169] width 98 height 11
type input "6200"
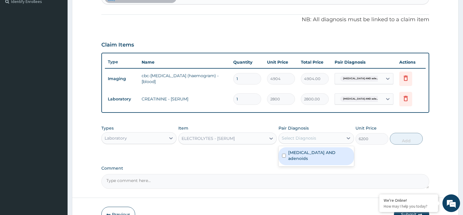
click at [314, 134] on div "Select Diagnosis" at bounding box center [311, 137] width 64 height 9
click at [326, 154] on label "Hypertrophy of tonsils AND adenoids" at bounding box center [319, 155] width 62 height 12
checkbox input "true"
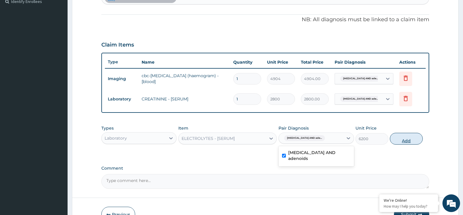
click at [406, 139] on button "Add" at bounding box center [406, 139] width 33 height 12
type input "0"
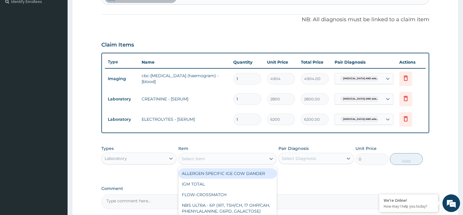
click at [239, 155] on div "Select Item" at bounding box center [222, 158] width 87 height 9
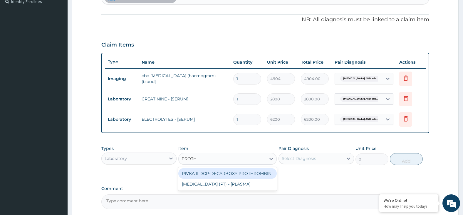
type input "PROTHR"
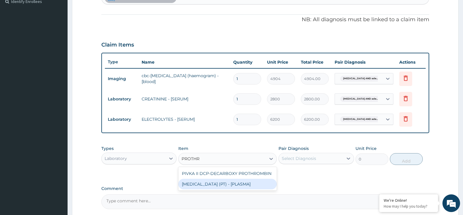
click at [251, 186] on div "PROTHROMBIN TIME (PT) - [PLASMA]" at bounding box center [227, 183] width 98 height 11
type input "9848"
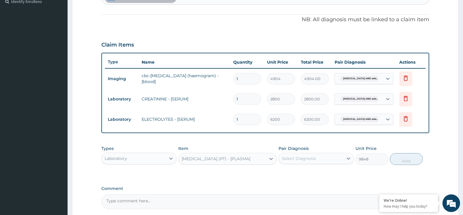
click at [314, 158] on div "Select Diagnosis" at bounding box center [299, 158] width 34 height 6
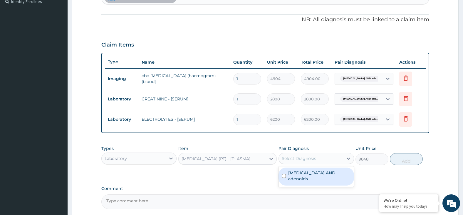
drag, startPoint x: 322, startPoint y: 173, endPoint x: 355, endPoint y: 170, distance: 33.1
click at [327, 174] on label "Hypertrophy of tonsils AND adenoids" at bounding box center [319, 176] width 62 height 12
checkbox input "true"
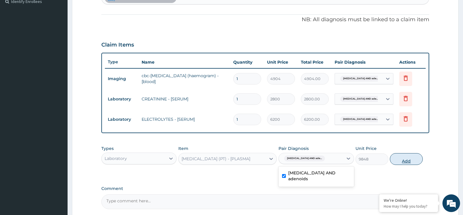
click at [414, 159] on button "Add" at bounding box center [406, 159] width 33 height 12
type input "0"
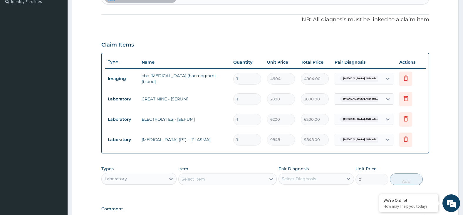
click at [236, 181] on div "Select Item" at bounding box center [222, 178] width 87 height 9
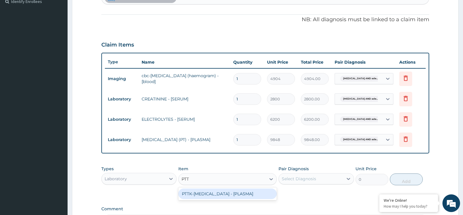
type input "PTTK"
drag, startPoint x: 253, startPoint y: 199, endPoint x: 261, endPoint y: 196, distance: 9.2
click at [254, 198] on div "PTTK-PARTIAL THROMBOPLASTIN TIME - [PLASMA]" at bounding box center [227, 193] width 98 height 11
type input "9552"
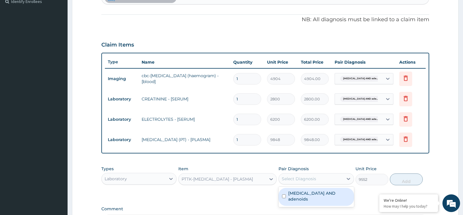
drag, startPoint x: 308, startPoint y: 175, endPoint x: 320, endPoint y: 192, distance: 20.7
click at [308, 176] on div "Select Diagnosis" at bounding box center [299, 178] width 34 height 6
click at [325, 198] on label "Hypertrophy of tonsils AND adenoids" at bounding box center [319, 196] width 62 height 12
checkbox input "true"
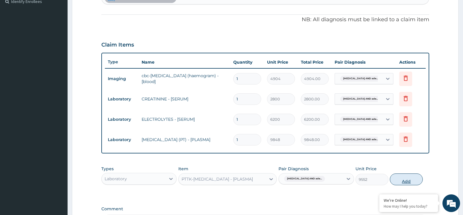
click at [401, 180] on button "Add" at bounding box center [406, 179] width 33 height 12
type input "0"
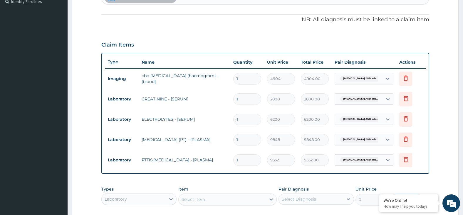
click at [221, 198] on div "Select Item" at bounding box center [222, 198] width 87 height 9
type input "UREA"
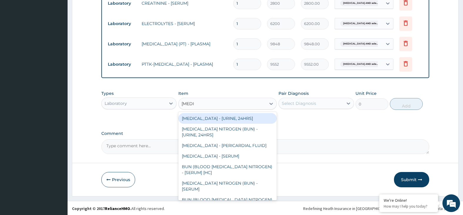
scroll to position [262, 0]
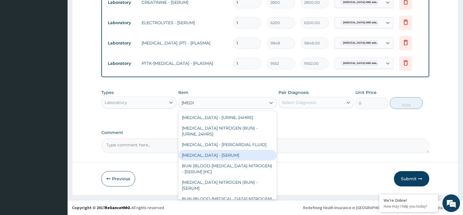
click at [230, 150] on div "UREA - [SERUM]" at bounding box center [227, 155] width 98 height 11
type input "2000"
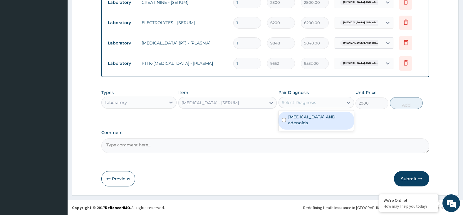
drag, startPoint x: 305, startPoint y: 103, endPoint x: 313, endPoint y: 119, distance: 17.7
click at [306, 105] on div "Select Diagnosis" at bounding box center [299, 102] width 34 height 6
drag, startPoint x: 314, startPoint y: 119, endPoint x: 328, endPoint y: 120, distance: 14.7
click at [317, 120] on label "Hypertrophy of tonsils AND adenoids" at bounding box center [319, 120] width 62 height 12
checkbox input "true"
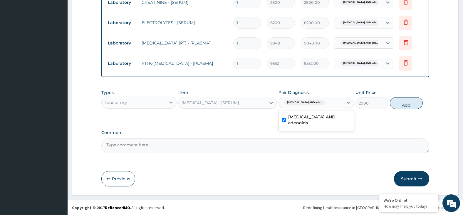
click at [405, 106] on button "Add" at bounding box center [406, 103] width 33 height 12
type input "0"
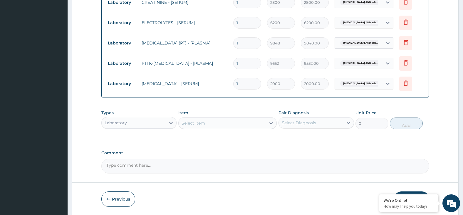
scroll to position [283, 0]
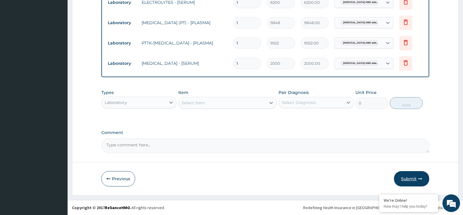
click at [407, 177] on button "Submit" at bounding box center [411, 178] width 35 height 15
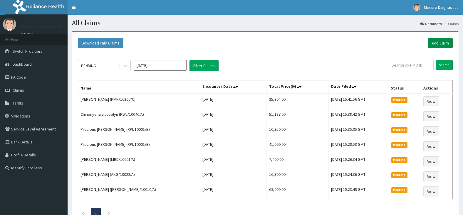
click at [440, 45] on link "Add Claim" at bounding box center [440, 43] width 25 height 10
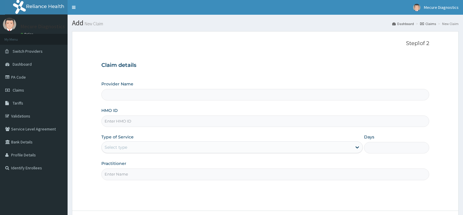
click at [154, 123] on input "HMO ID" at bounding box center [265, 120] width 328 height 11
type input "AL"
type input "Mecure- Ajah"
type input "ALT/10067/B"
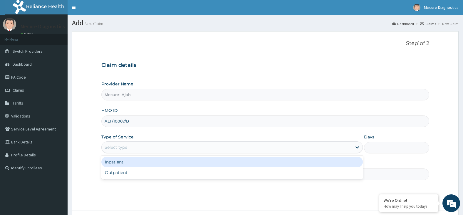
click at [157, 147] on div "Select type" at bounding box center [227, 146] width 250 height 9
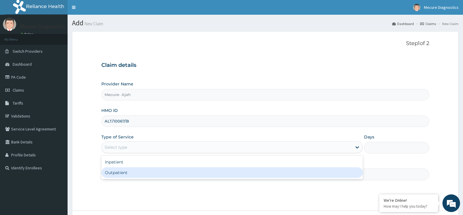
click at [163, 169] on div "Outpatient" at bounding box center [232, 172] width 262 height 11
type input "1"
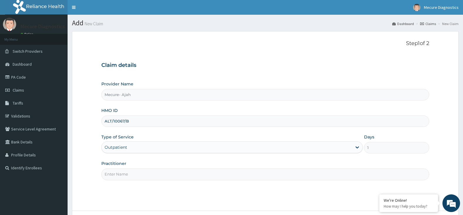
click at [163, 170] on input "Practitioner" at bounding box center [265, 173] width 328 height 11
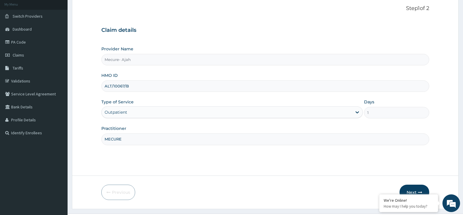
scroll to position [48, 0]
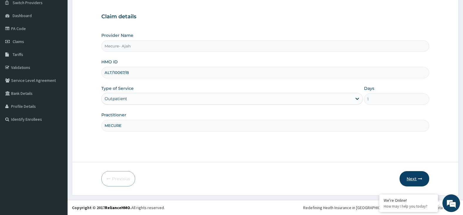
type input "MECURE"
click at [411, 179] on button "Next" at bounding box center [415, 178] width 30 height 15
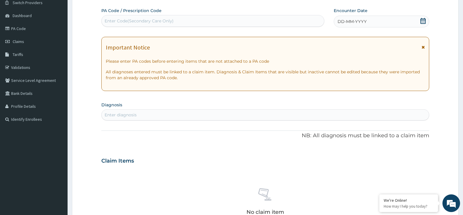
click at [189, 24] on div "Enter Code(Secondary Care Only)" at bounding box center [213, 20] width 222 height 9
type input "PA/529CC9"
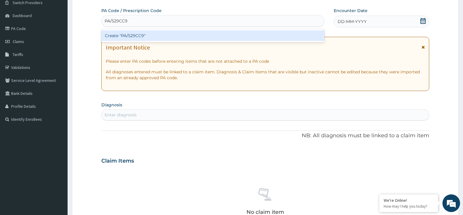
click at [197, 35] on div "Create "PA/529CC9"" at bounding box center [212, 35] width 223 height 11
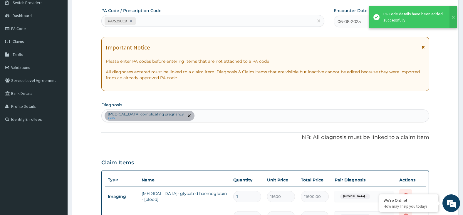
scroll to position [198, 0]
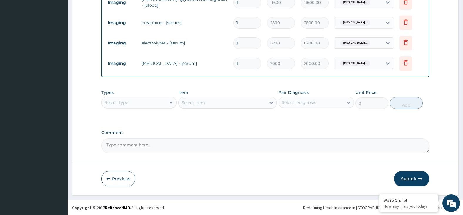
click at [417, 176] on button "Submit" at bounding box center [411, 178] width 35 height 15
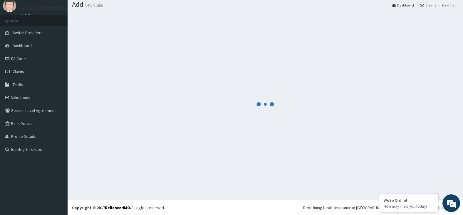
scroll to position [242, 0]
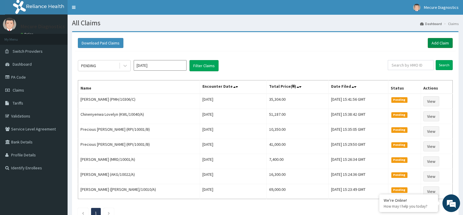
click at [442, 44] on link "Add Claim" at bounding box center [440, 43] width 25 height 10
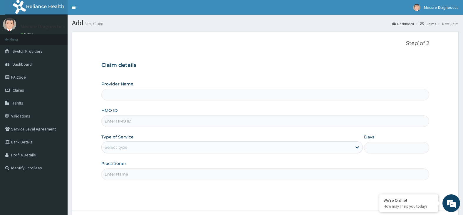
click at [158, 122] on input "HMO ID" at bounding box center [265, 120] width 328 height 11
type input "Mecure- Ajah"
type input "KWL/10017/A"
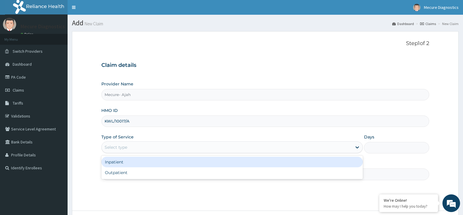
click at [160, 148] on div "Select type" at bounding box center [227, 146] width 250 height 9
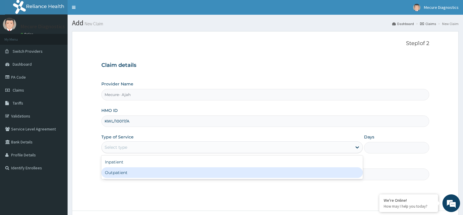
click at [160, 169] on div "Outpatient" at bounding box center [232, 172] width 262 height 11
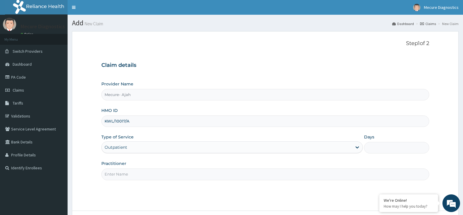
type input "1"
click at [160, 172] on input "Practitioner" at bounding box center [265, 173] width 328 height 11
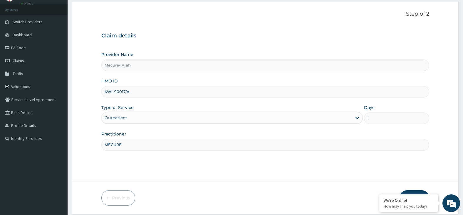
scroll to position [48, 0]
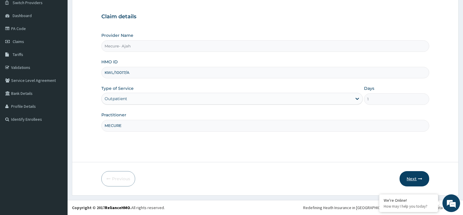
type input "MECURE"
click at [408, 181] on button "Next" at bounding box center [415, 178] width 30 height 15
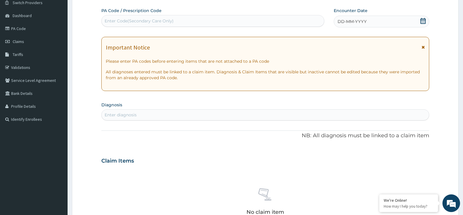
click at [168, 19] on div "Enter Code(Secondary Care Only)" at bounding box center [139, 21] width 69 height 6
type input "PA/2A4C8B"
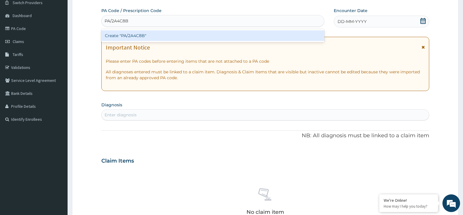
click at [163, 32] on div "Create "PA/2A4C8B"" at bounding box center [212, 35] width 223 height 11
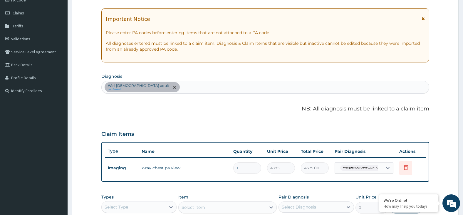
scroll to position [118, 0]
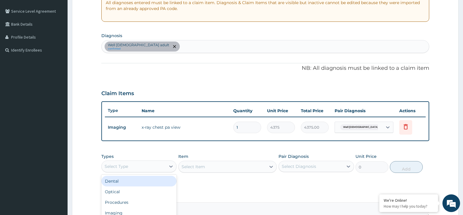
click at [165, 165] on div "Select Type" at bounding box center [134, 165] width 64 height 9
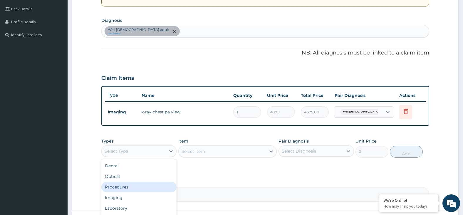
scroll to position [147, 0]
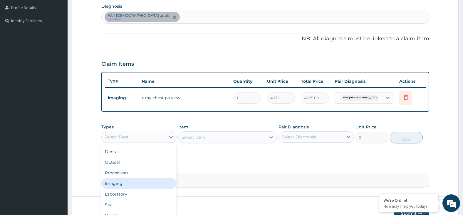
click at [147, 185] on div "Imaging" at bounding box center [139, 183] width 76 height 11
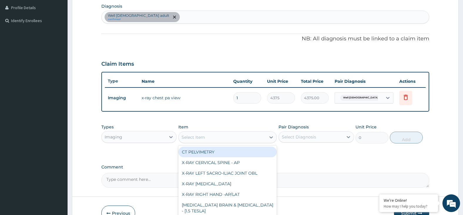
click at [255, 136] on div "Select Item" at bounding box center [222, 136] width 87 height 9
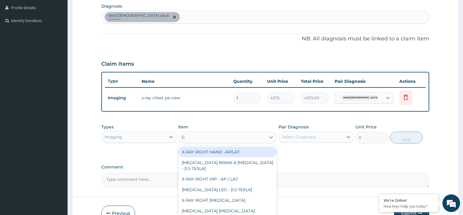
type input "GY"
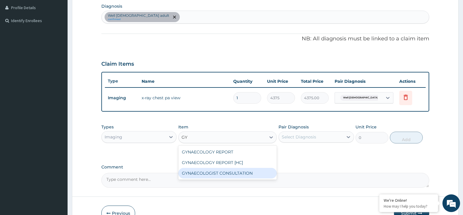
click at [242, 173] on div "GYNAECOLOGIST CONSULTATION" at bounding box center [227, 172] width 98 height 11
type input "9400"
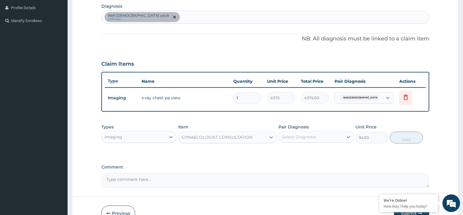
click at [310, 137] on div "Select Diagnosis" at bounding box center [299, 137] width 34 height 6
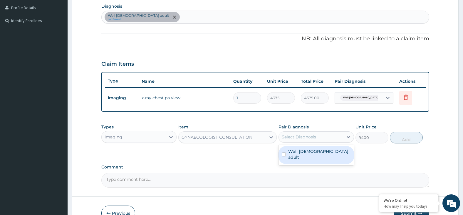
click at [323, 152] on label "Well female adult" at bounding box center [319, 154] width 62 height 12
checkbox input "true"
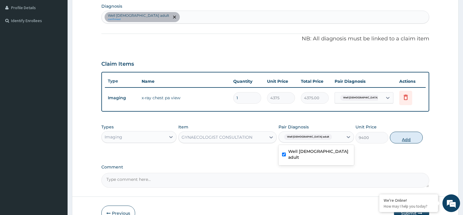
click at [399, 141] on button "Add" at bounding box center [406, 137] width 33 height 12
type input "0"
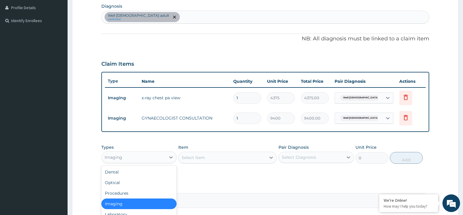
click at [155, 158] on div "Imaging" at bounding box center [134, 156] width 64 height 9
click at [146, 212] on div "Laboratory" at bounding box center [139, 214] width 76 height 11
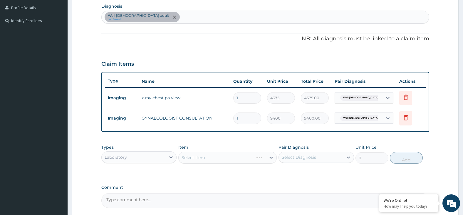
click at [205, 158] on div "Select Item" at bounding box center [227, 157] width 98 height 12
click at [254, 156] on div "Select Item" at bounding box center [227, 157] width 98 height 12
click at [224, 156] on div "Select Item" at bounding box center [222, 157] width 87 height 9
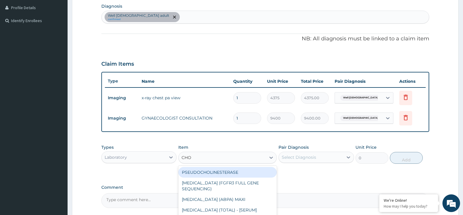
type input "CHOL"
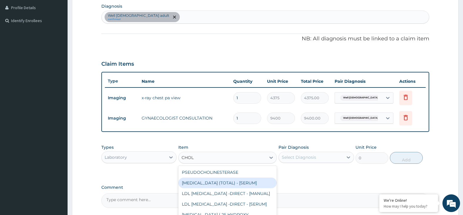
drag, startPoint x: 242, startPoint y: 181, endPoint x: 254, endPoint y: 179, distance: 12.5
click at [243, 181] on div "CHOLESTEROL (TOTAL) - [SERUM]" at bounding box center [227, 182] width 98 height 11
type input "2400"
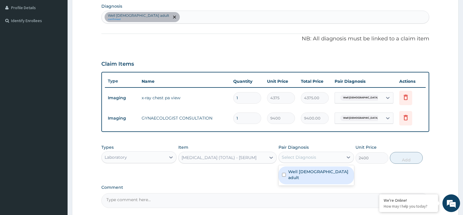
click at [313, 159] on div "Select Diagnosis" at bounding box center [299, 157] width 34 height 6
drag, startPoint x: 340, startPoint y: 172, endPoint x: 344, endPoint y: 170, distance: 4.8
click at [340, 172] on div "Well female adult" at bounding box center [317, 175] width 76 height 18
checkbox input "true"
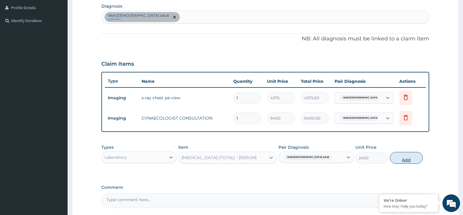
click at [411, 157] on button "Add" at bounding box center [406, 158] width 33 height 12
type input "0"
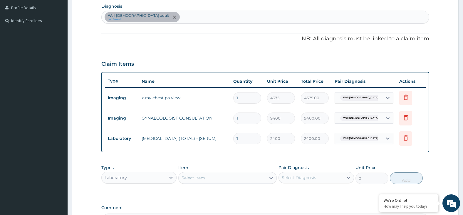
click at [232, 169] on div "Item Select Item" at bounding box center [227, 173] width 98 height 19
click at [235, 177] on div "Select Item" at bounding box center [222, 177] width 87 height 9
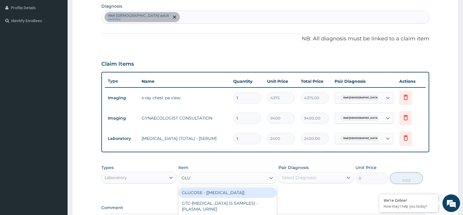
type input "GLUC"
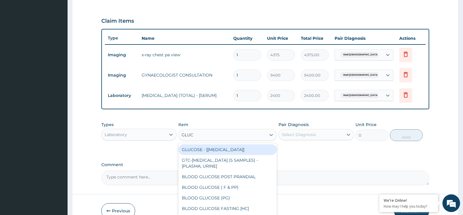
scroll to position [222, 0]
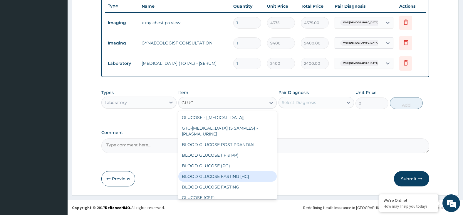
click at [254, 177] on div "BLOOD GLUCOSE FASTING [HC]" at bounding box center [227, 176] width 98 height 11
type input "1304"
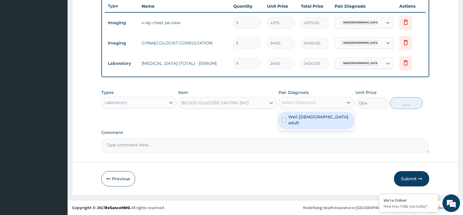
drag, startPoint x: 315, startPoint y: 103, endPoint x: 320, endPoint y: 116, distance: 13.8
click at [315, 105] on div "Select Diagnosis" at bounding box center [311, 102] width 64 height 9
drag, startPoint x: 321, startPoint y: 117, endPoint x: 352, endPoint y: 110, distance: 32.3
click at [321, 117] on label "Well female adult" at bounding box center [319, 120] width 62 height 12
checkbox input "true"
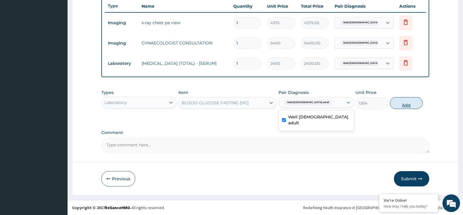
click at [411, 104] on button "Add" at bounding box center [406, 103] width 33 height 12
type input "0"
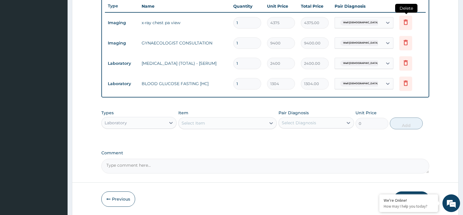
click at [405, 20] on icon at bounding box center [406, 21] width 4 height 5
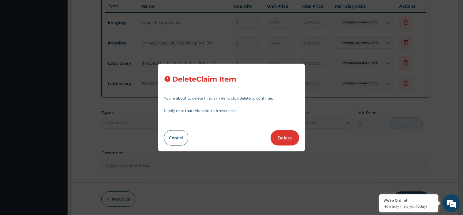
click at [288, 140] on button "Delete" at bounding box center [285, 137] width 29 height 15
type input "9400"
type input "9400.00"
type input "2400"
type input "2400.00"
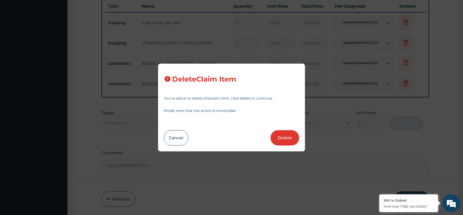
type input "1304"
type input "1304.00"
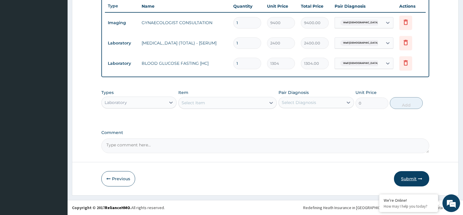
click at [412, 177] on button "Submit" at bounding box center [411, 178] width 35 height 15
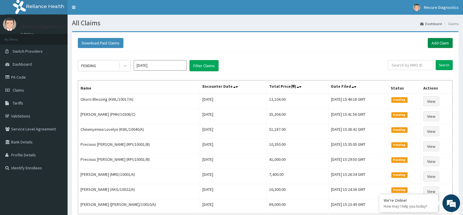
click at [441, 40] on link "Add Claim" at bounding box center [440, 43] width 25 height 10
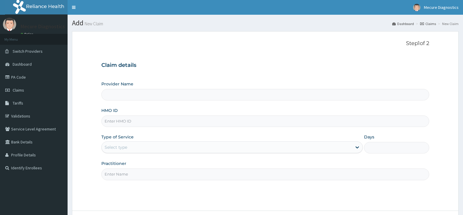
click at [154, 118] on input "HMO ID" at bounding box center [265, 120] width 328 height 11
type input "Mecure- Ajah"
type input "TOO/10160/A"
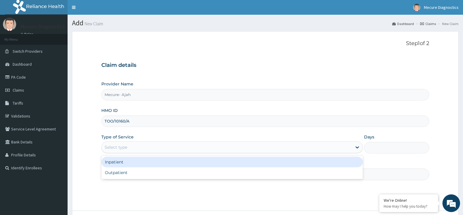
click at [158, 146] on div "Select type" at bounding box center [227, 146] width 250 height 9
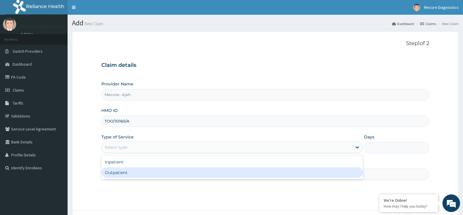
click at [160, 175] on div "Outpatient" at bounding box center [232, 172] width 262 height 11
type input "1"
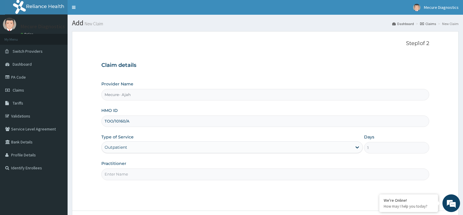
click at [160, 175] on input "Practitioner" at bounding box center [265, 173] width 328 height 11
type input "MECURE"
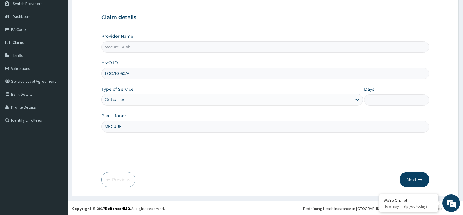
scroll to position [48, 0]
click at [412, 179] on button "Next" at bounding box center [415, 178] width 30 height 15
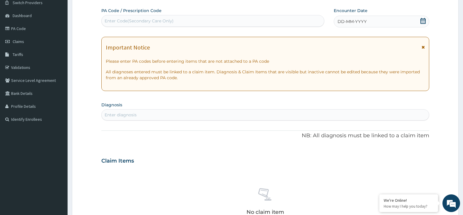
scroll to position [0, 0]
click at [192, 21] on div "Enter Code(Secondary Care Only)" at bounding box center [213, 20] width 222 height 9
type input "PA/74FA9E"
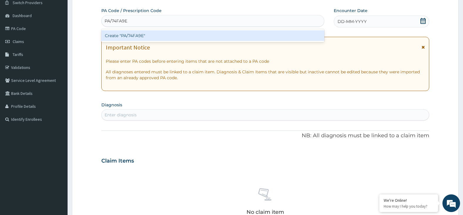
click at [229, 36] on div "Create "PA/74FA9E"" at bounding box center [212, 35] width 223 height 11
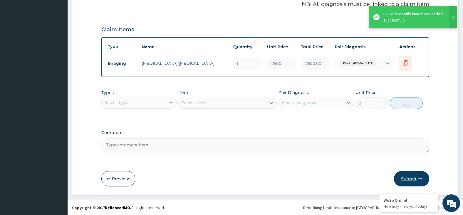
click at [408, 175] on button "Submit" at bounding box center [411, 178] width 35 height 15
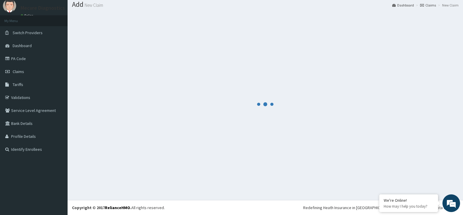
scroll to position [181, 0]
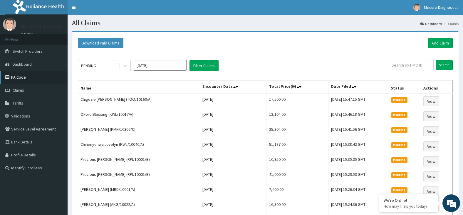
click at [18, 77] on link "PA Code" at bounding box center [34, 77] width 68 height 13
click at [445, 43] on link "Add Claim" at bounding box center [440, 43] width 25 height 10
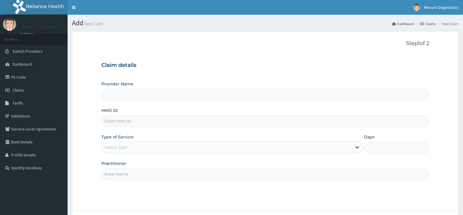
click at [150, 121] on input "HMO ID" at bounding box center [265, 120] width 328 height 11
type input "Mecure- Ajah"
type input "DWS/10032/A"
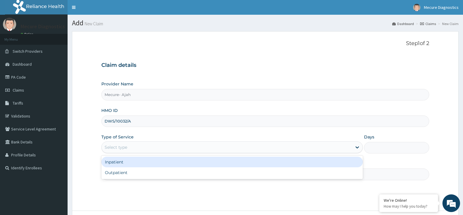
click at [187, 145] on div "Select type" at bounding box center [227, 146] width 250 height 9
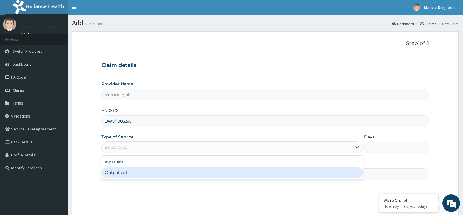
click at [180, 171] on div "Outpatient" at bounding box center [232, 172] width 262 height 11
type input "1"
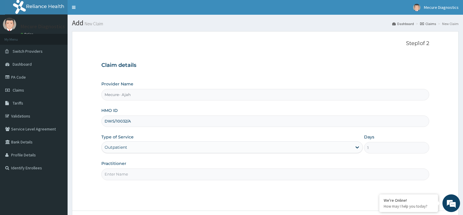
click at [180, 171] on input "Practitioner" at bounding box center [265, 173] width 328 height 11
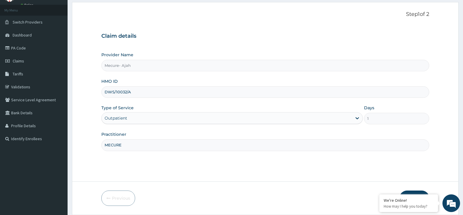
scroll to position [48, 0]
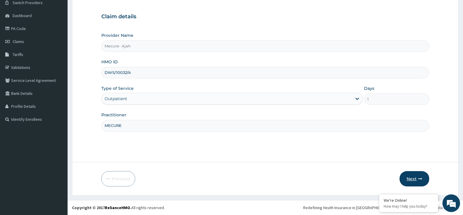
type input "MECURE"
click at [411, 177] on button "Next" at bounding box center [415, 178] width 30 height 15
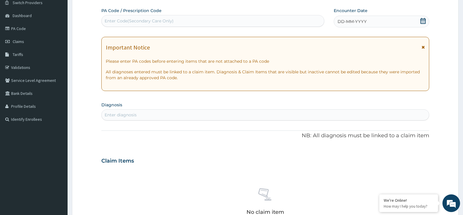
click at [167, 20] on div "Enter Code(Secondary Care Only)" at bounding box center [139, 21] width 69 height 6
type input "PA/6657D3"
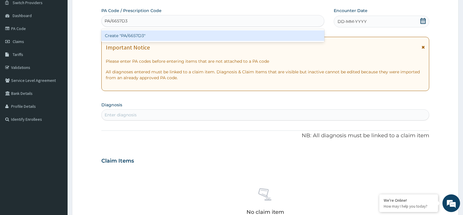
click at [184, 37] on div "Create "PA/6657D3"" at bounding box center [212, 35] width 223 height 11
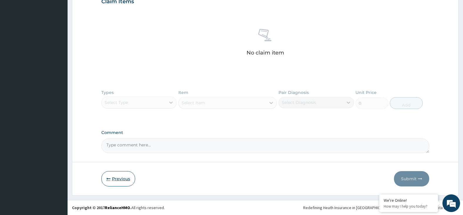
click at [118, 180] on button "Previous" at bounding box center [118, 178] width 34 height 15
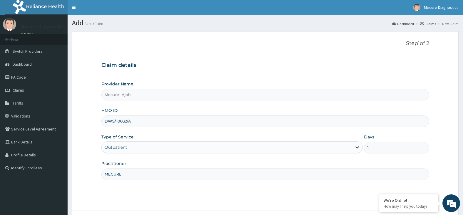
drag, startPoint x: 133, startPoint y: 121, endPoint x: 103, endPoint y: 120, distance: 30.9
click at [103, 120] on input "DWS/10032/A" at bounding box center [265, 120] width 328 height 11
click at [25, 78] on link "PA Code" at bounding box center [34, 77] width 68 height 13
